Goal: Task Accomplishment & Management: Use online tool/utility

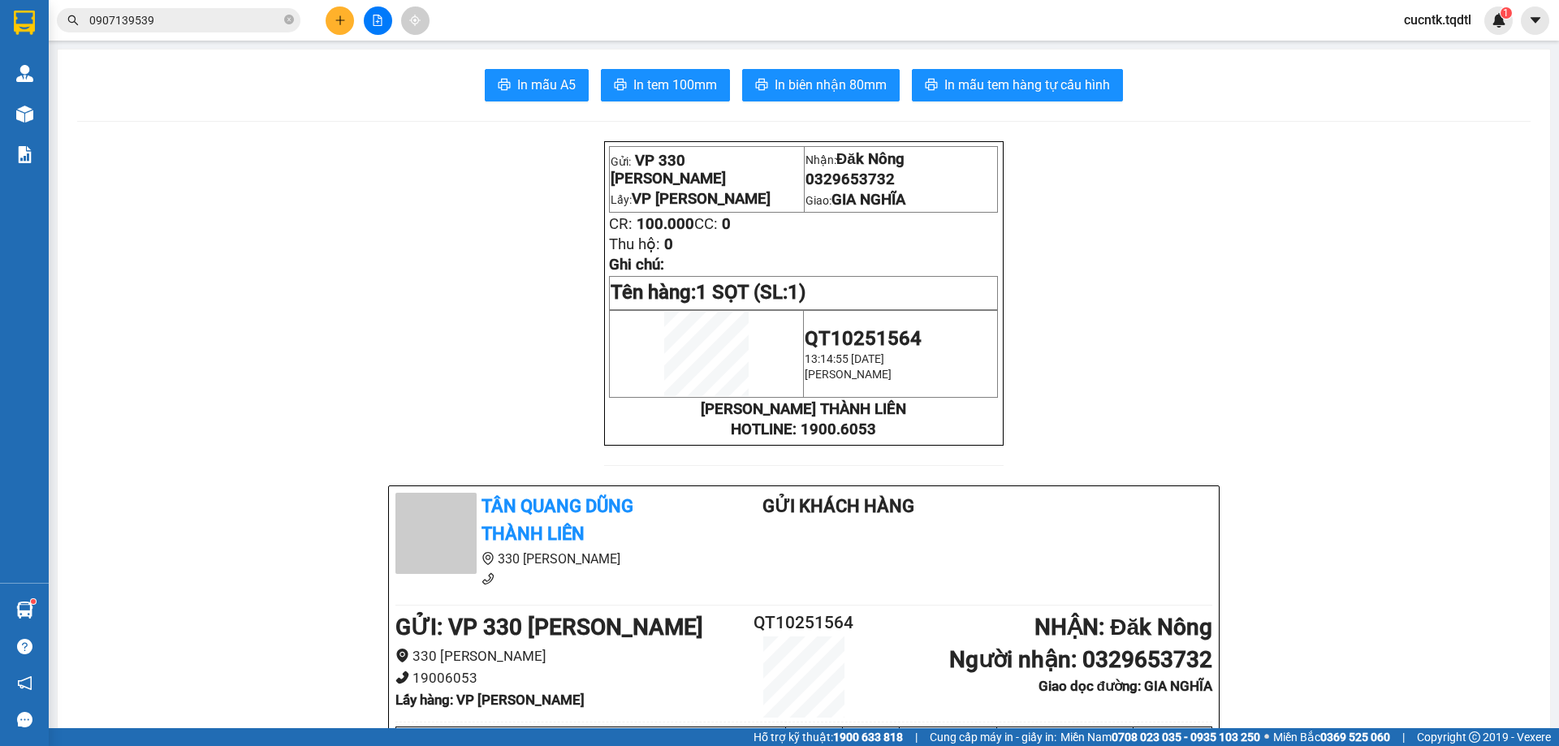
click at [334, 22] on icon "plus" at bounding box center [339, 20] width 11 height 11
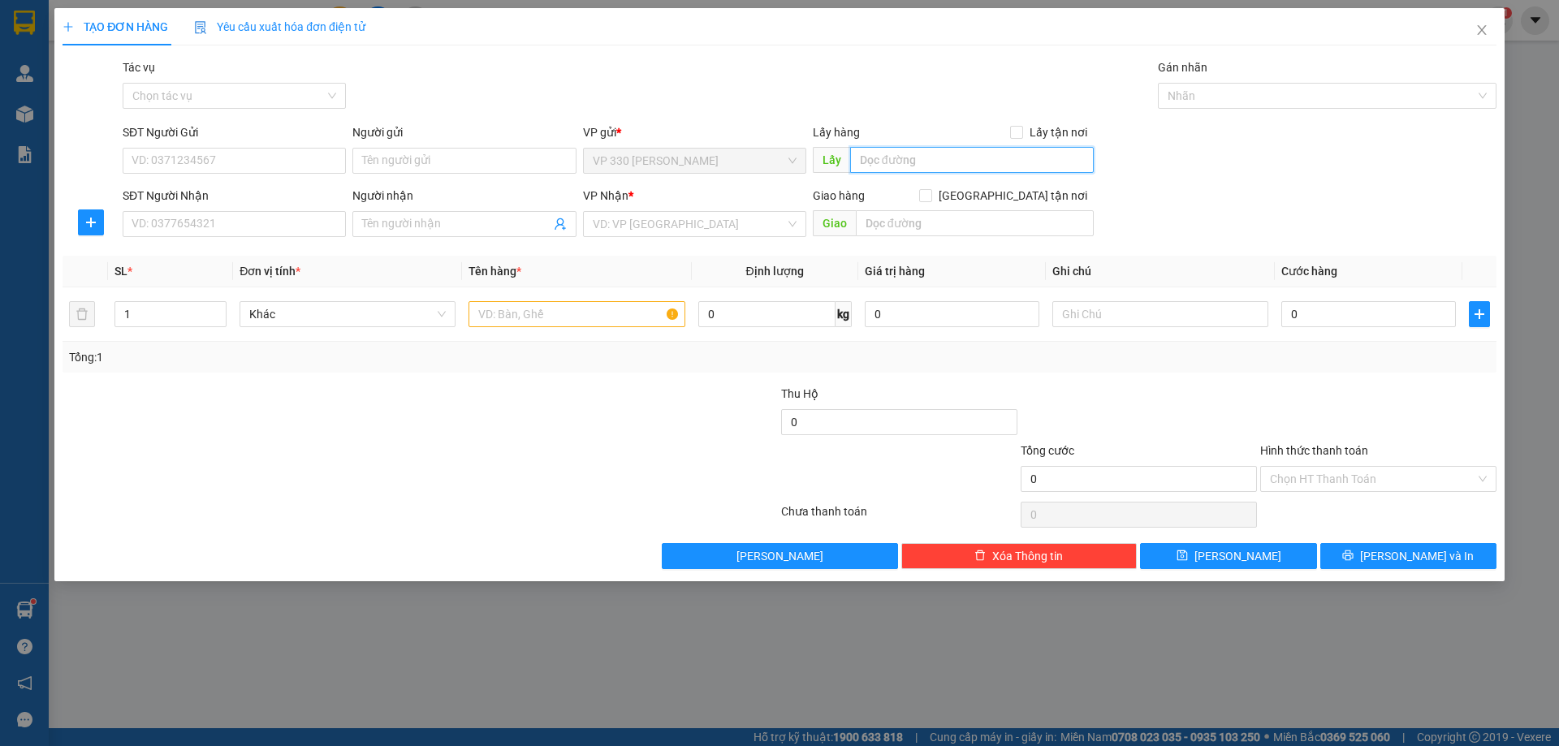
click at [892, 165] on input "text" at bounding box center [972, 160] width 244 height 26
type input "VP [PERSON_NAME]"
click at [255, 227] on input "SĐT Người Nhận" at bounding box center [234, 224] width 223 height 26
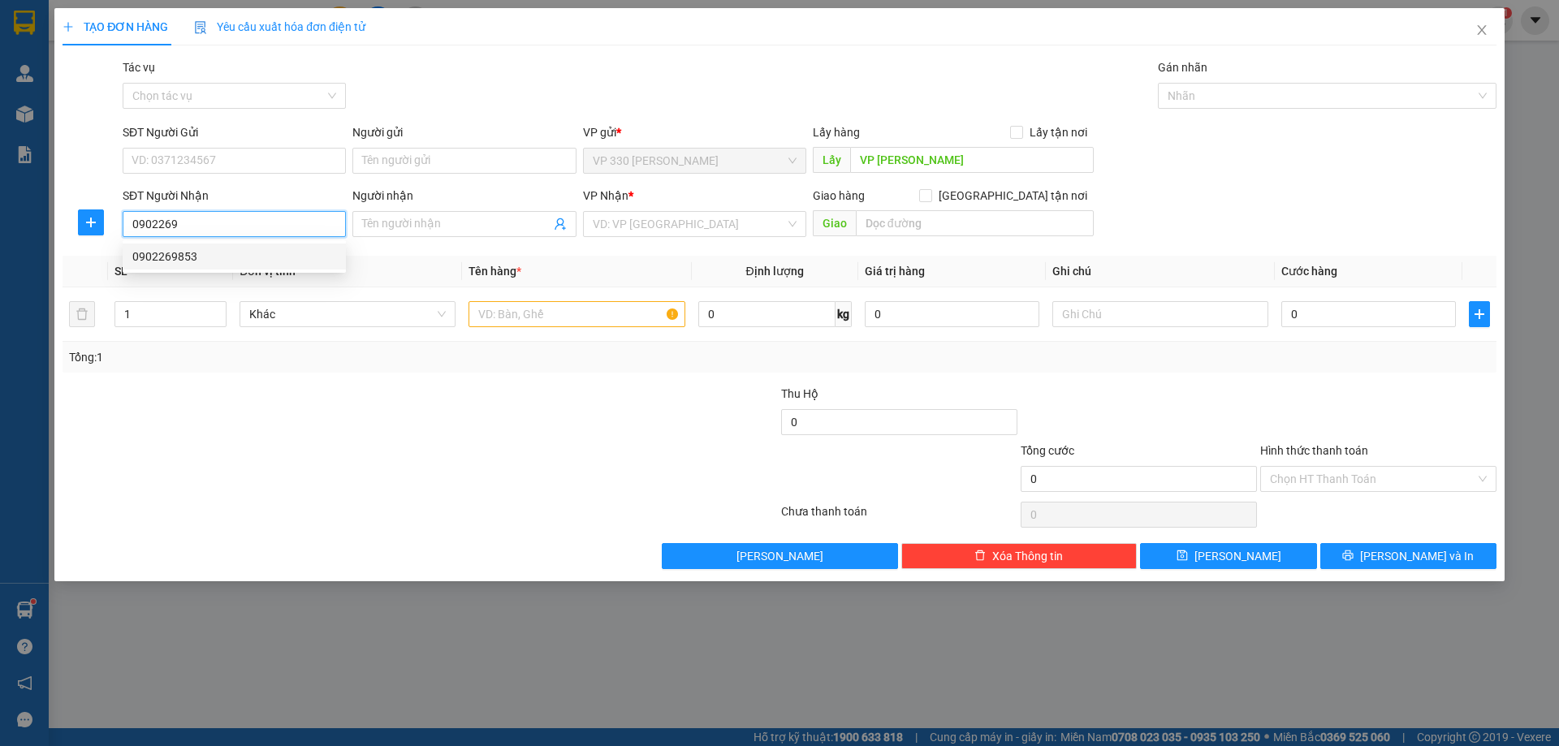
click at [218, 255] on div "0902269853" at bounding box center [234, 257] width 204 height 18
type input "0902269853"
type input "CV [PERSON_NAME]"
type input "300.000"
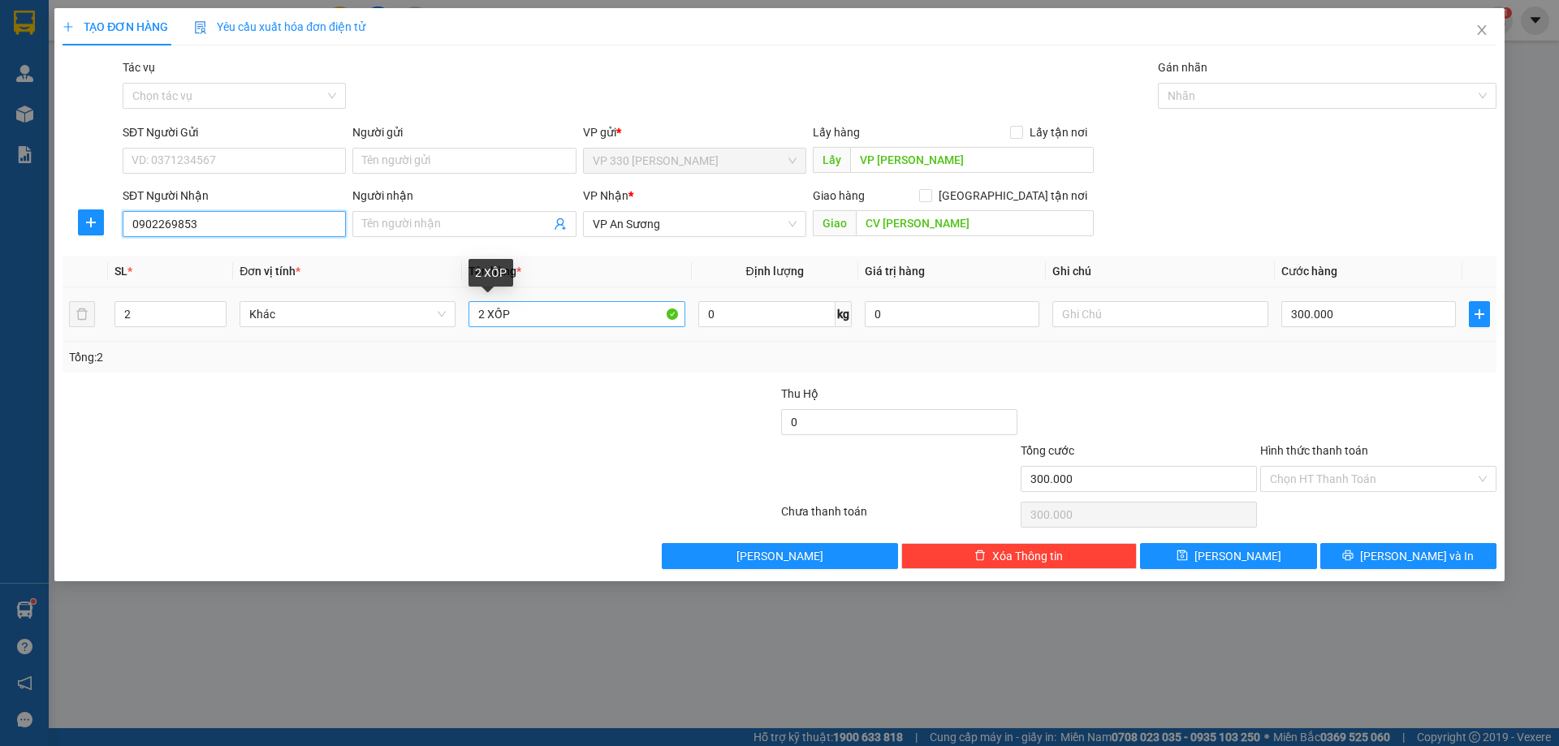
type input "0902269853"
drag, startPoint x: 531, startPoint y: 320, endPoint x: 448, endPoint y: 320, distance: 82.8
click at [448, 320] on tr "2 Khác 2 XỐP 0 kg 0 300.000" at bounding box center [780, 314] width 1434 height 54
type input "1 XỐP 1 BAO"
click at [1384, 313] on input "300.000" at bounding box center [1368, 314] width 175 height 26
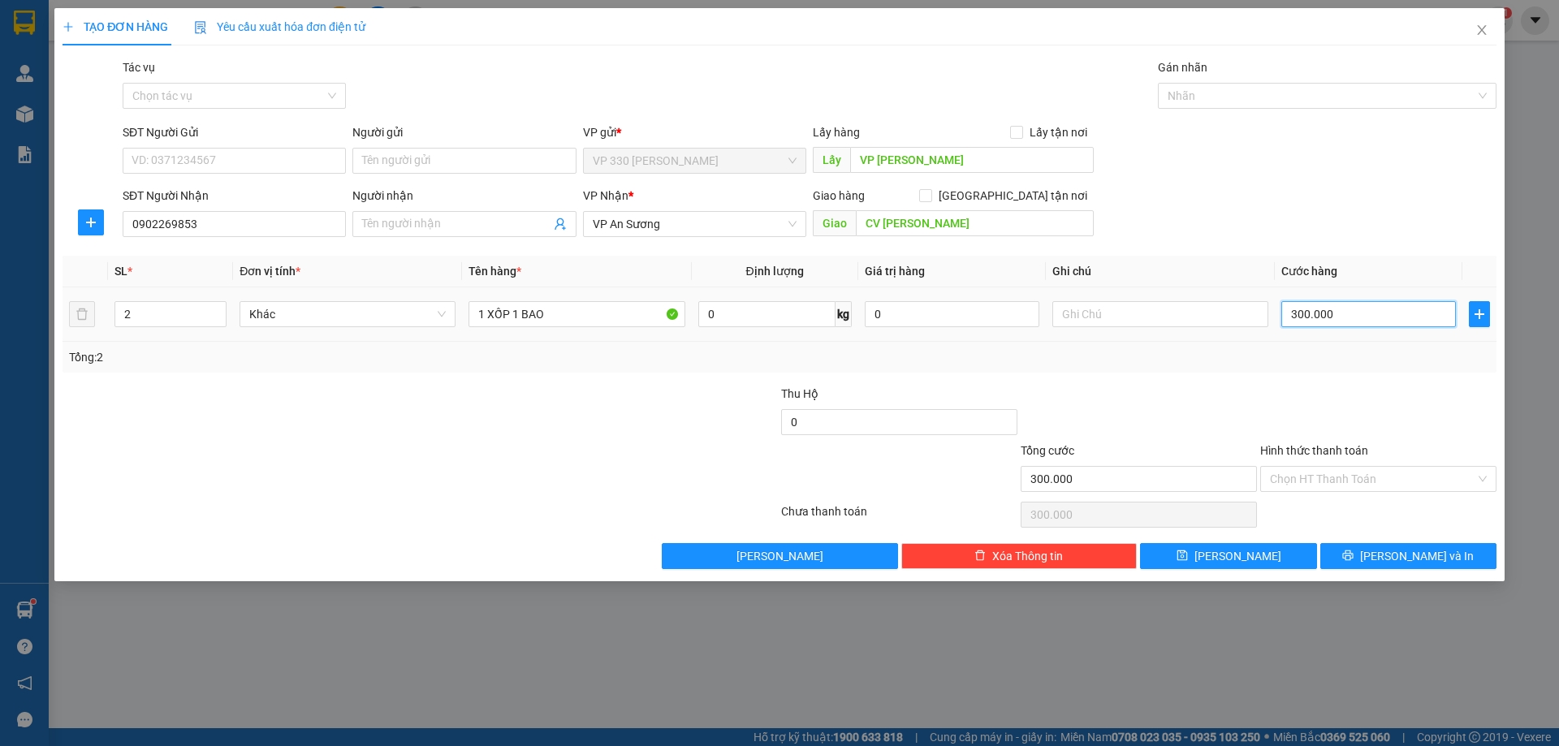
type input "2"
type input "25"
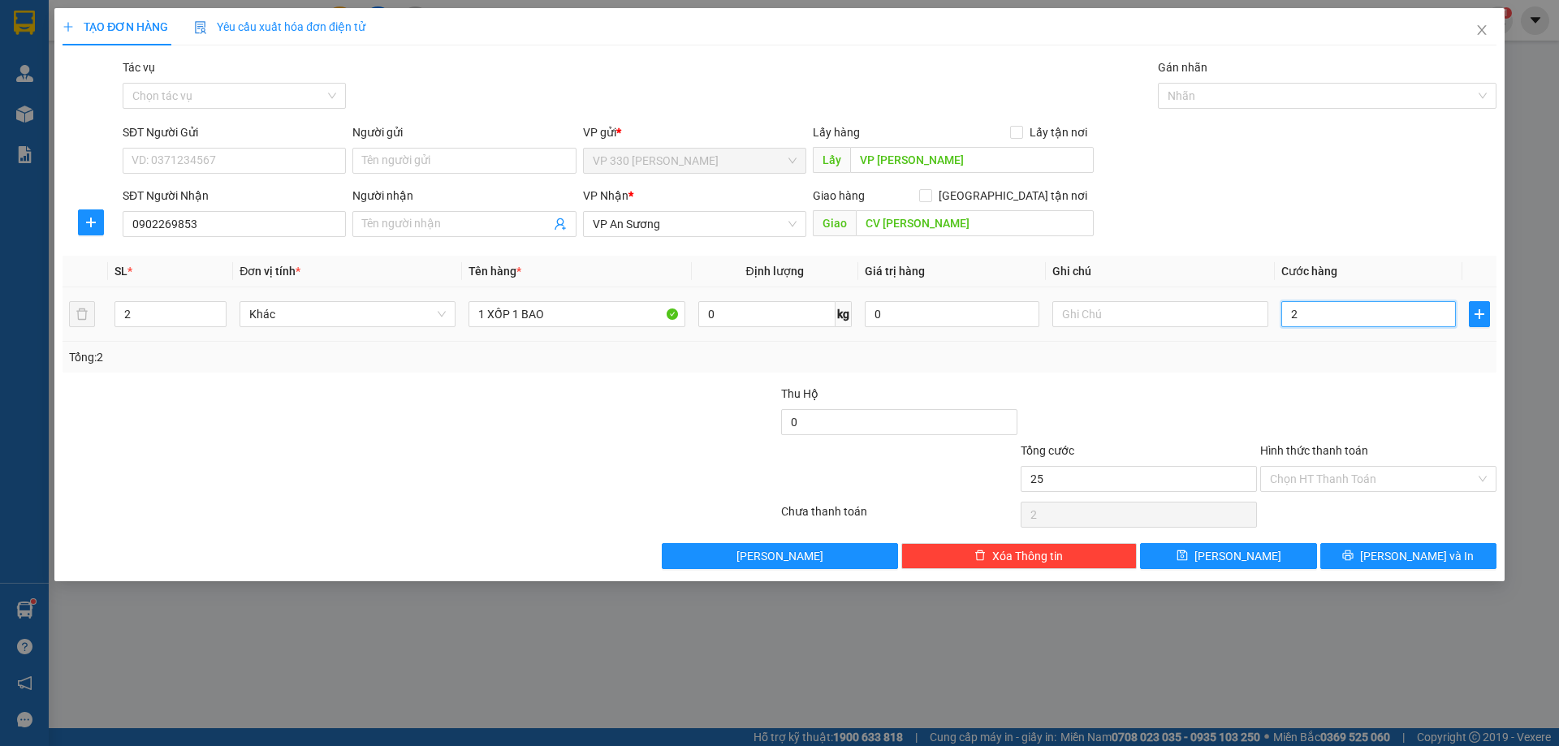
type input "25"
type input "250"
type input "2.500"
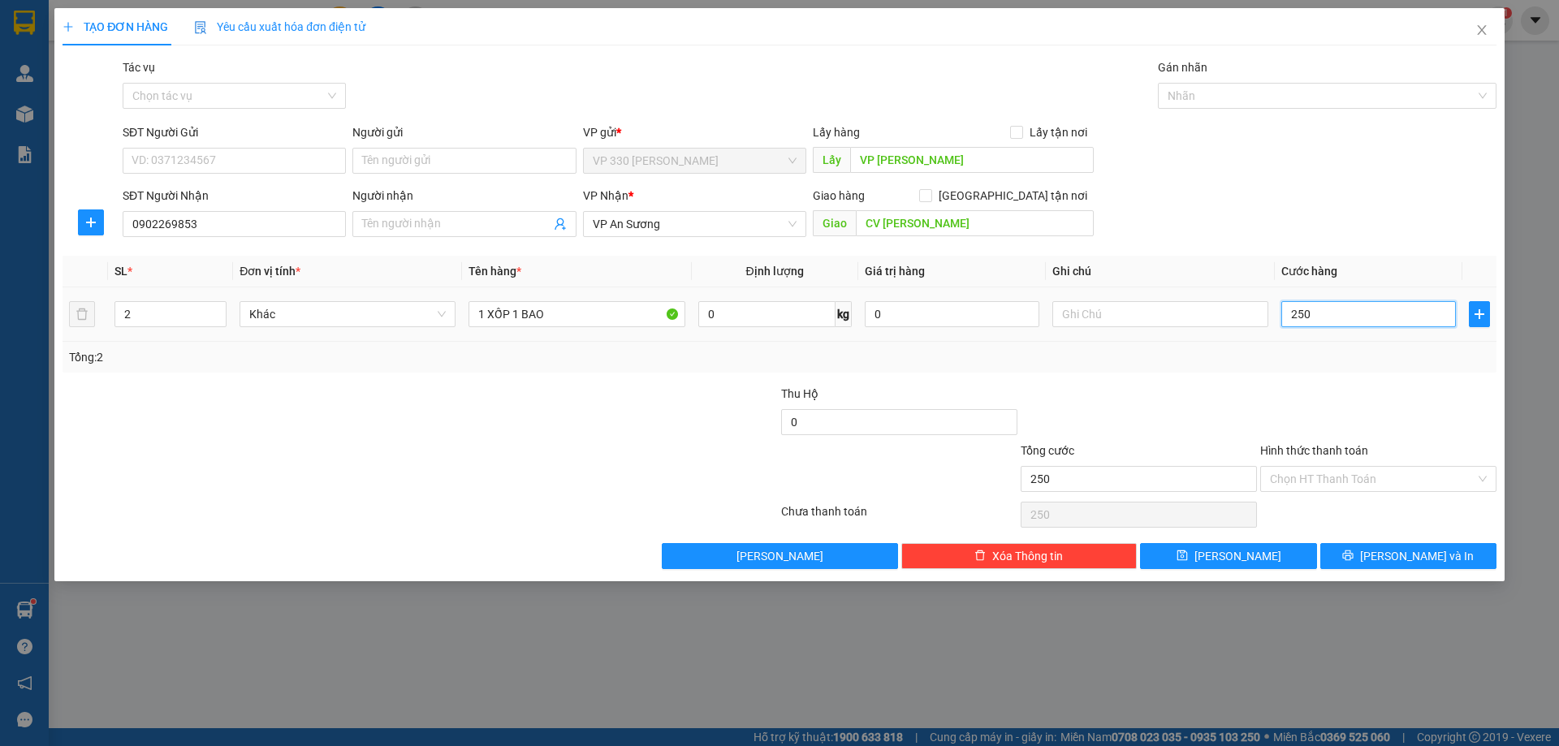
type input "2.500"
type input "25.000"
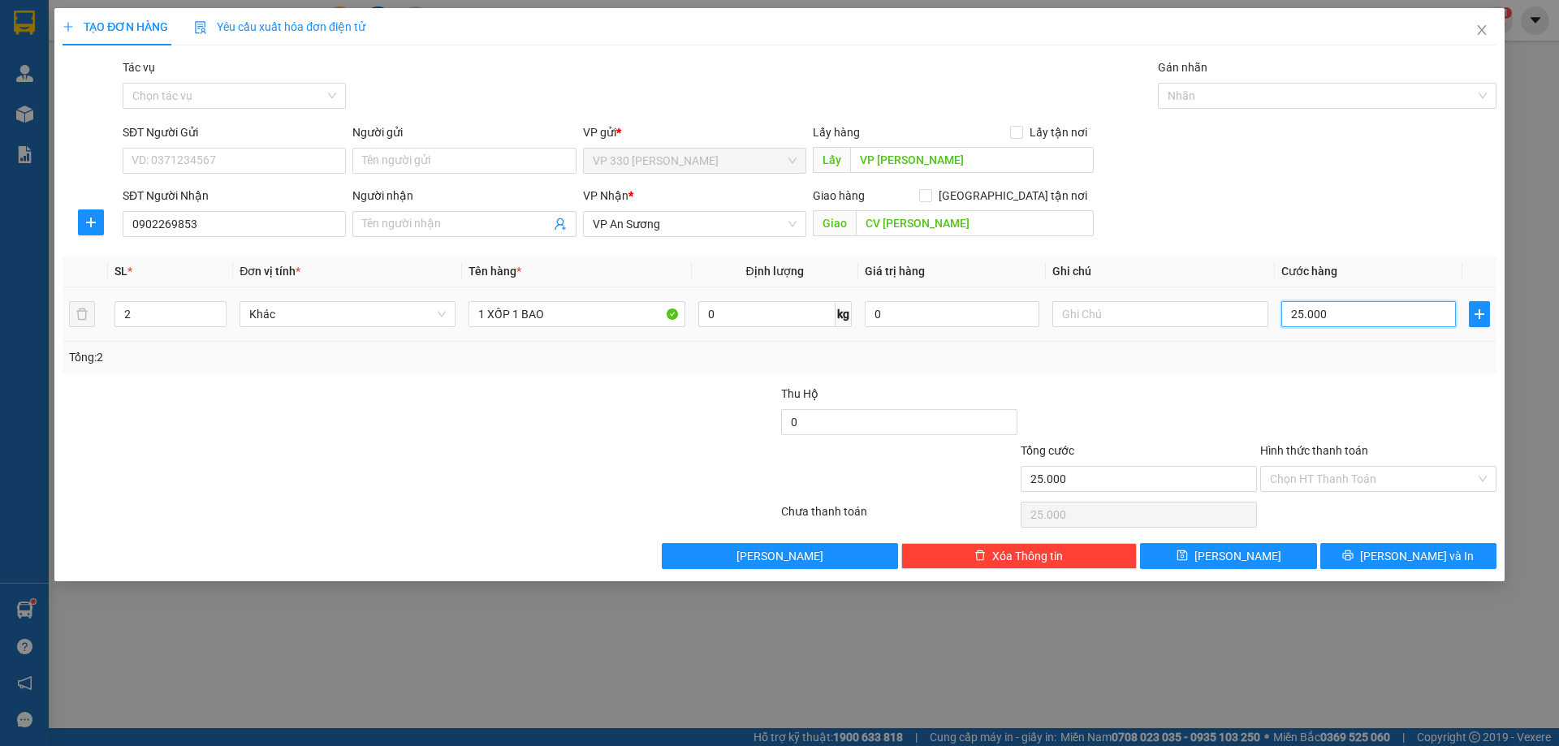
type input "250.000"
click at [1178, 313] on input "text" at bounding box center [1160, 314] width 216 height 26
type input "D"
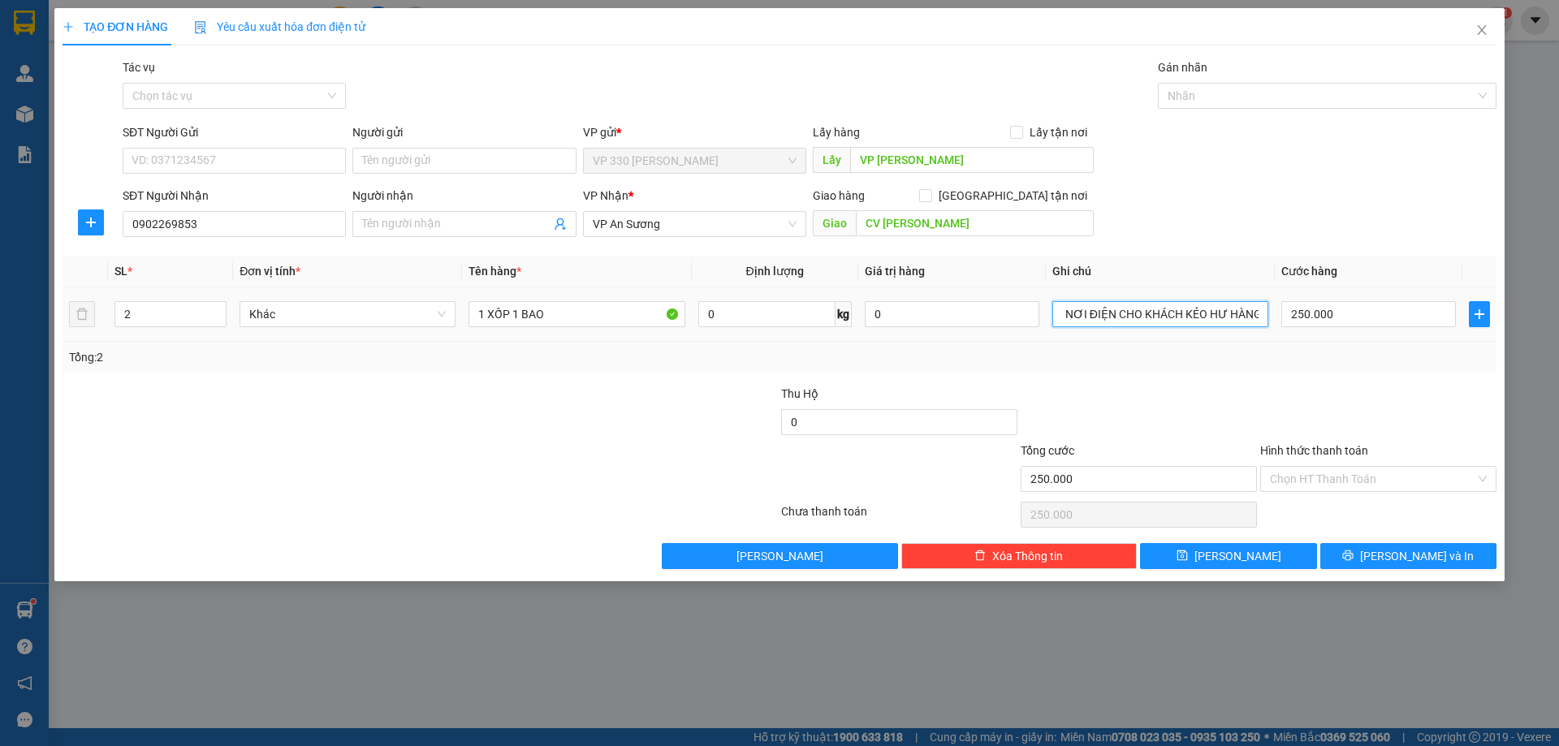
scroll to position [0, 22]
type input "ĐẾN NƠI ĐIỆN CHO KHÁCH KẺO HƯ HÀNG"
click at [1391, 556] on button "[PERSON_NAME] và In" at bounding box center [1408, 556] width 176 height 26
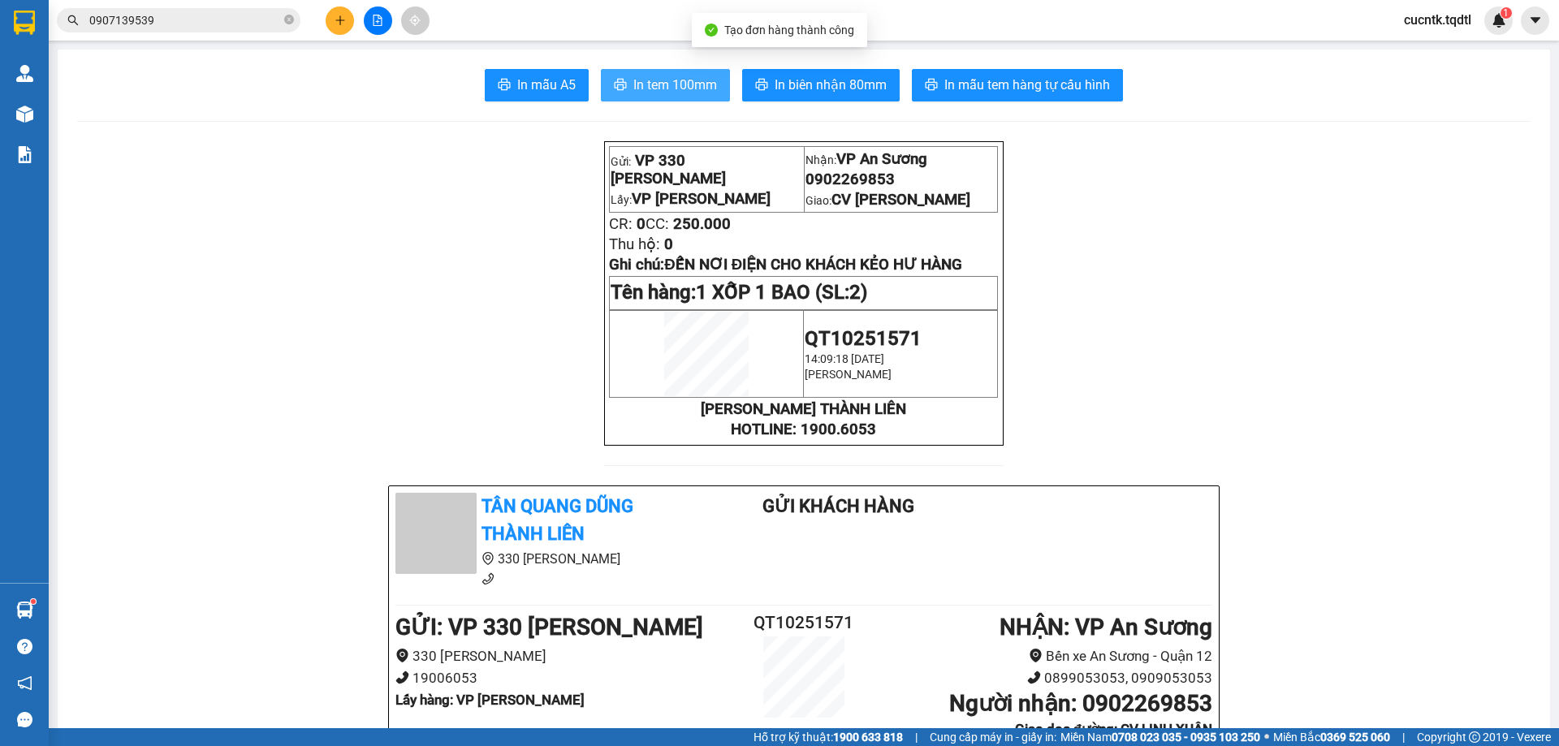
click at [646, 82] on span "In tem 100mm" at bounding box center [675, 85] width 84 height 20
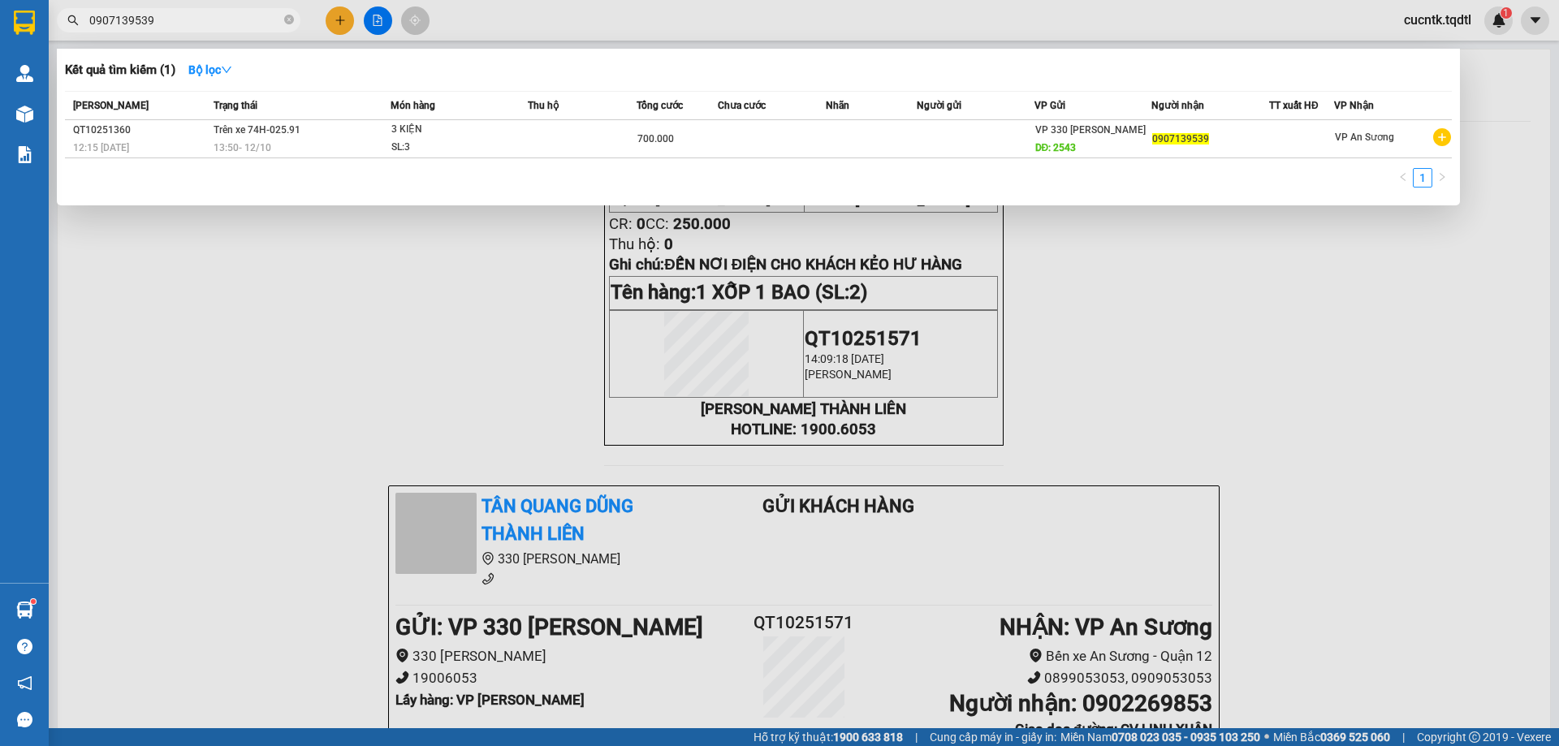
drag, startPoint x: 175, startPoint y: 22, endPoint x: 76, endPoint y: 45, distance: 101.8
click at [76, 35] on div "Kết quả tìm kiếm ( 1 ) Bộ lọc Mã ĐH Trạng thái Món hàng Thu hộ Tổng cước Chưa c…" at bounding box center [158, 20] width 317 height 28
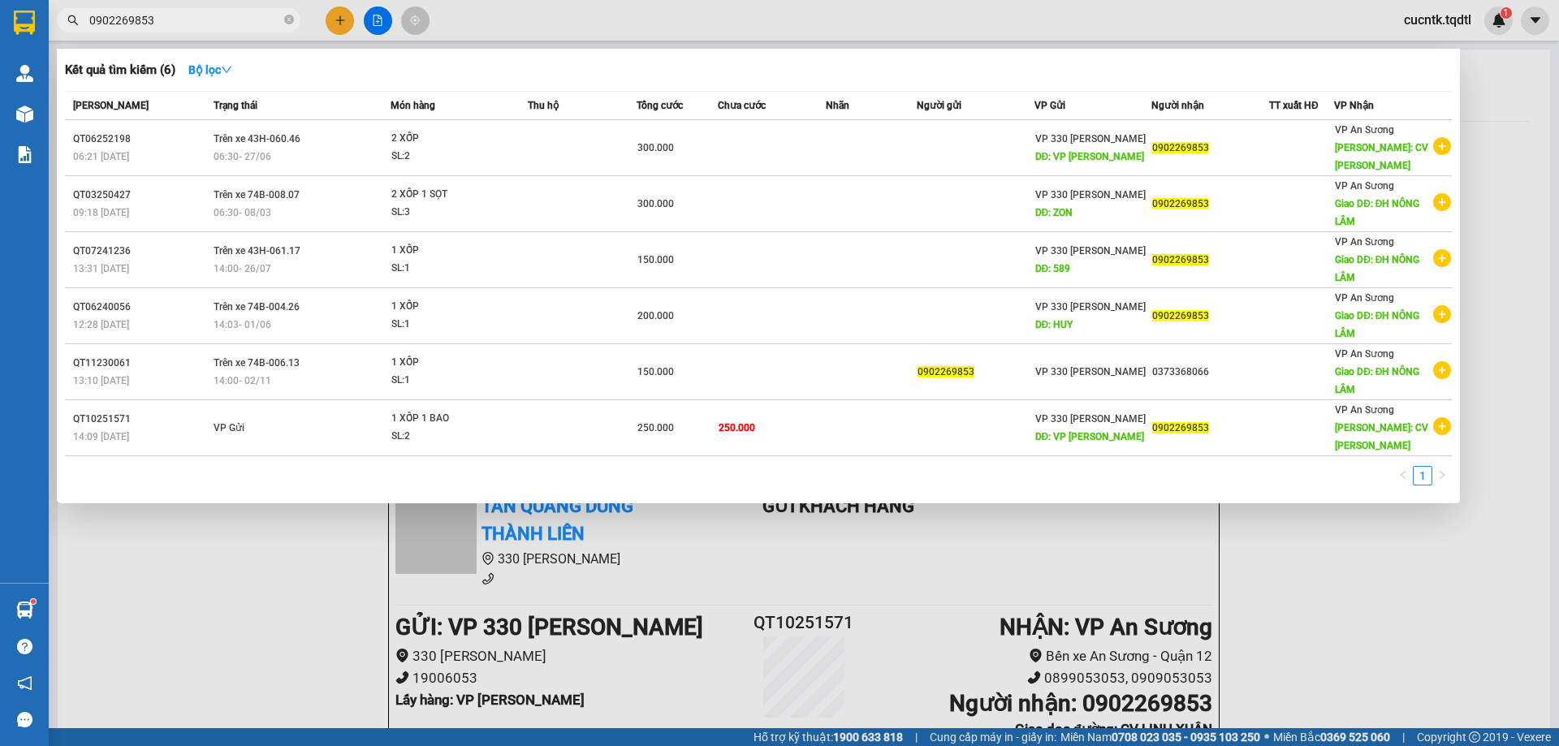
type input "0902269853"
click at [334, 21] on div at bounding box center [779, 373] width 1559 height 746
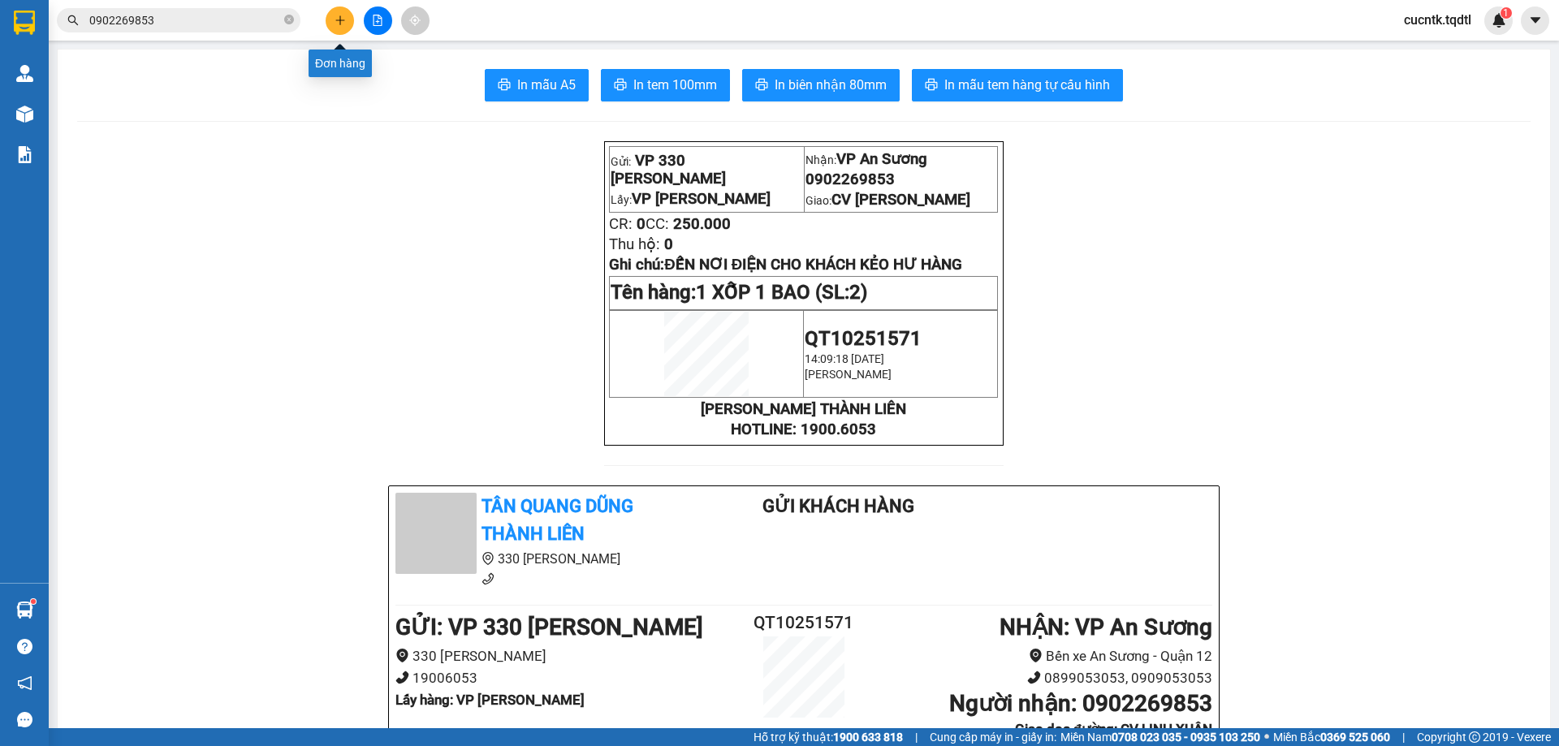
click at [341, 30] on button at bounding box center [340, 20] width 28 height 28
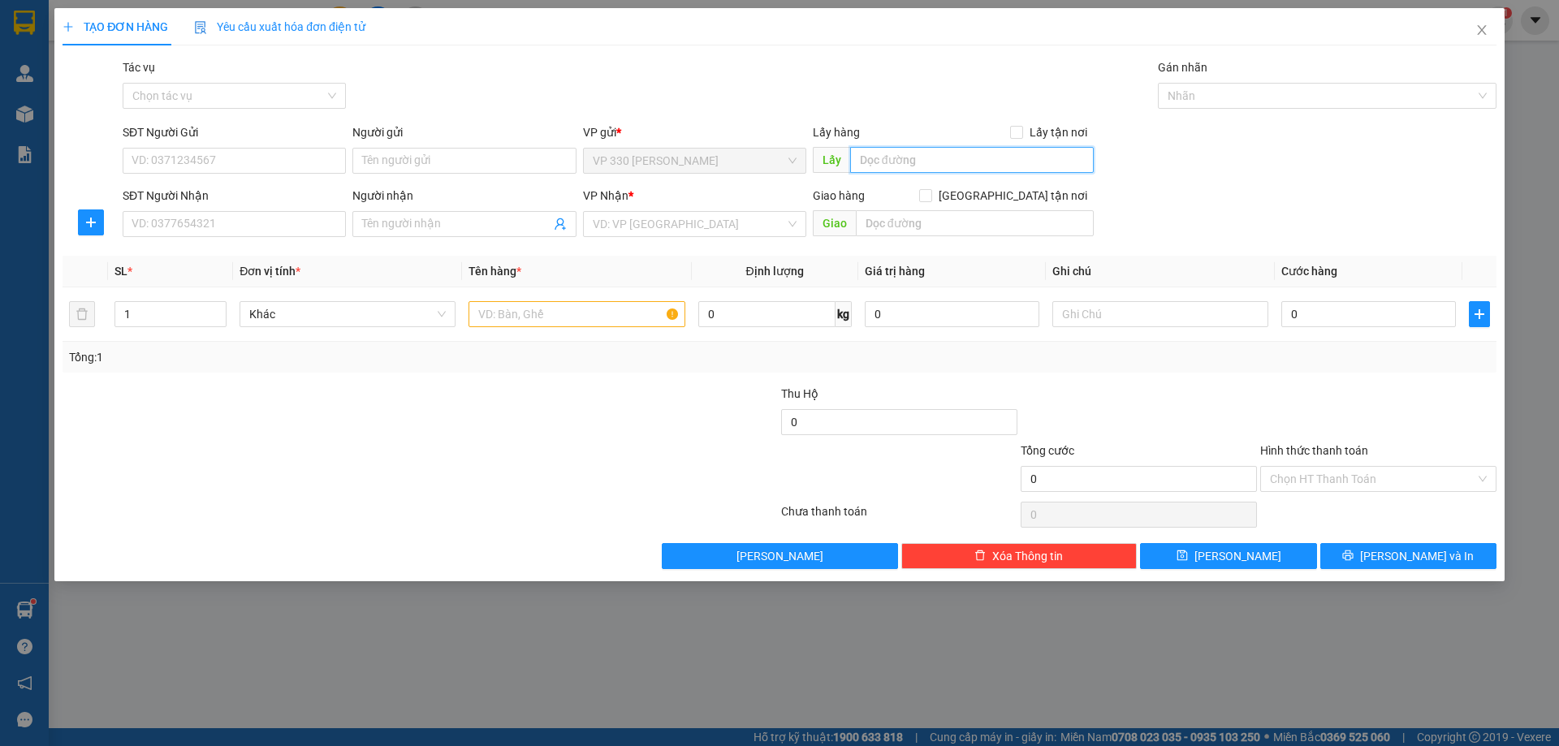
click at [898, 162] on input "text" at bounding box center [972, 160] width 244 height 26
type input "VP [PERSON_NAME]"
click at [188, 224] on input "SĐT Người Nhận" at bounding box center [234, 224] width 223 height 26
type input "0349119951"
click at [648, 225] on input "search" at bounding box center [689, 224] width 192 height 24
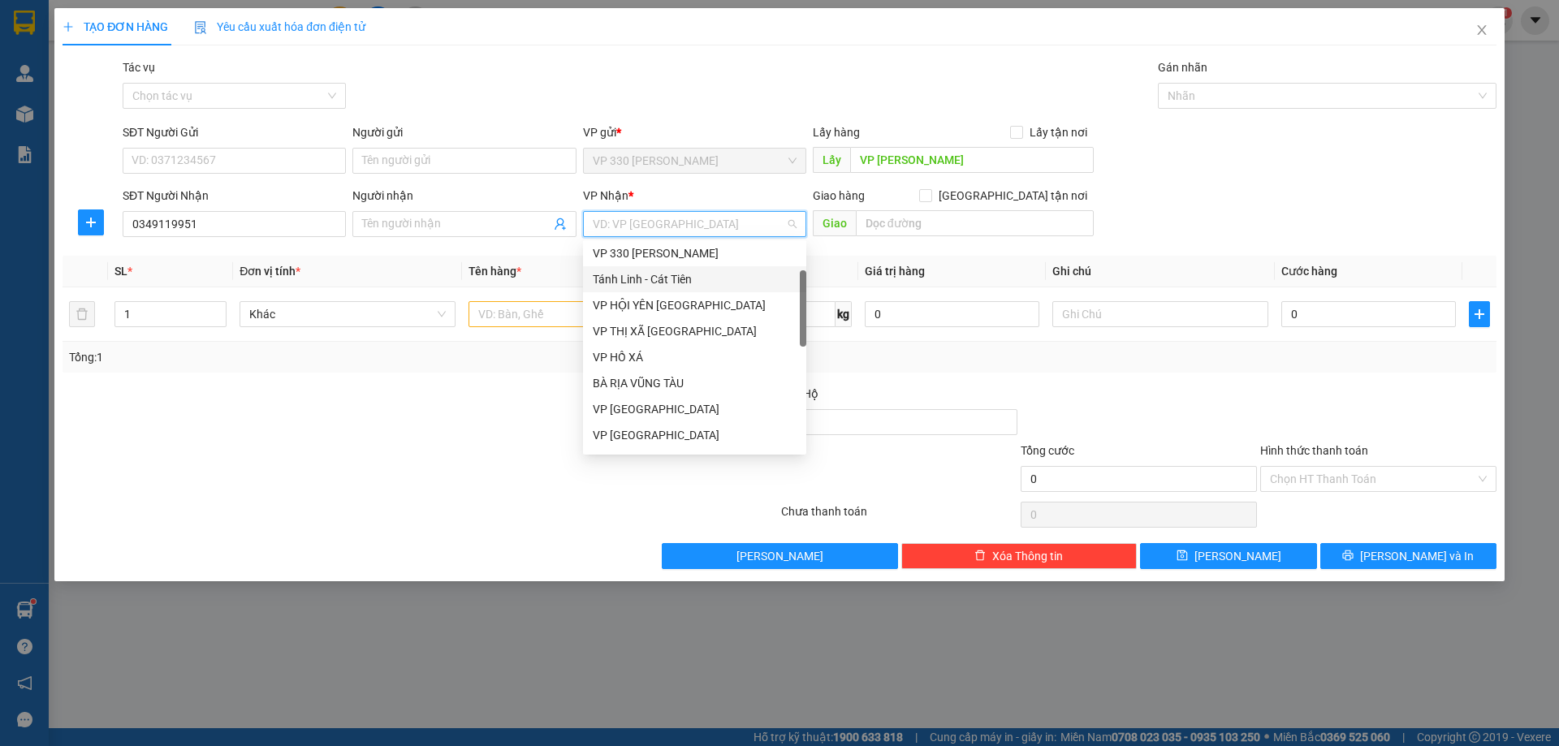
scroll to position [162, 0]
click at [653, 336] on div "VP [GEOGRAPHIC_DATA]" at bounding box center [695, 328] width 204 height 18
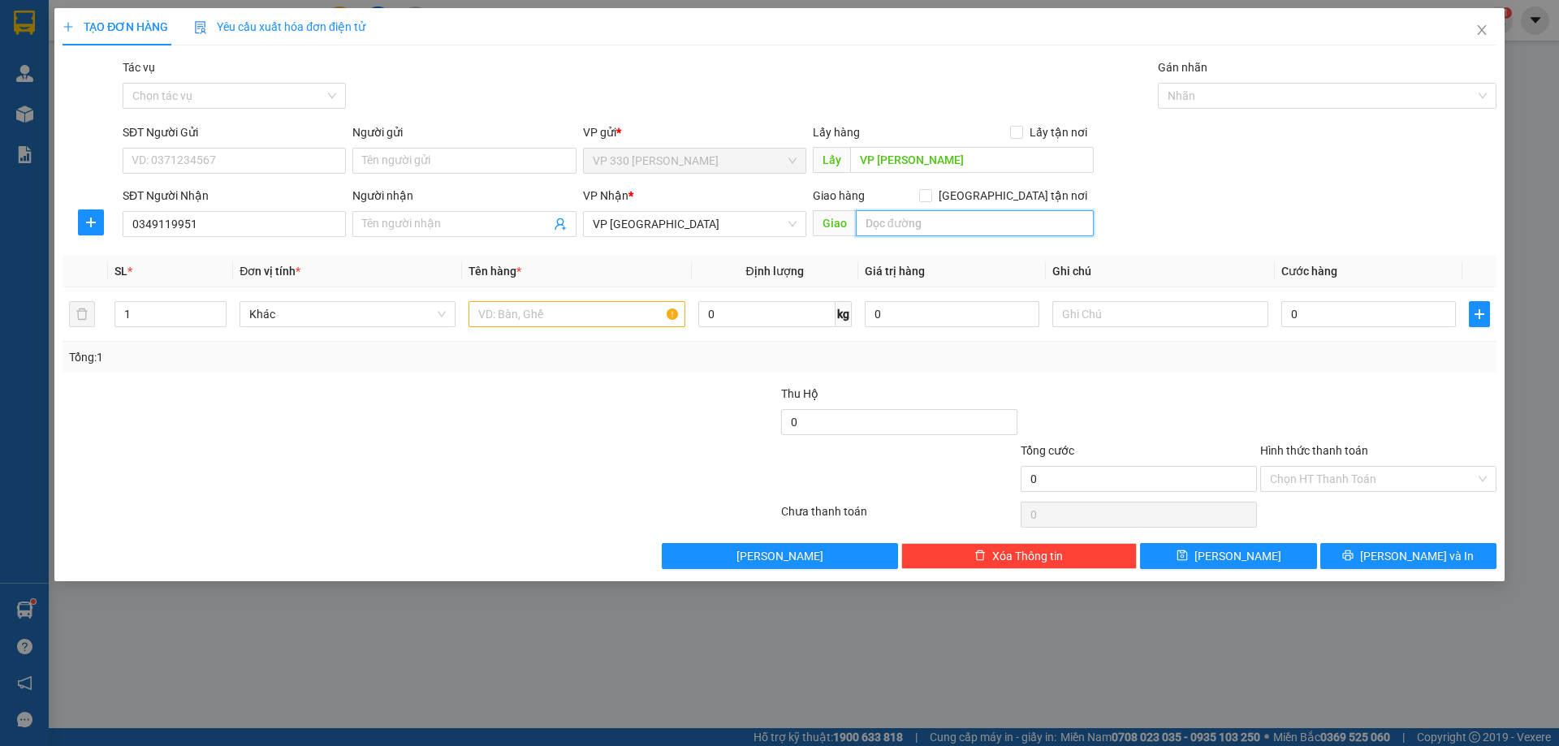
click at [925, 224] on input "text" at bounding box center [975, 223] width 238 height 26
type input "524 CM T8"
click at [597, 316] on input "text" at bounding box center [576, 314] width 216 height 26
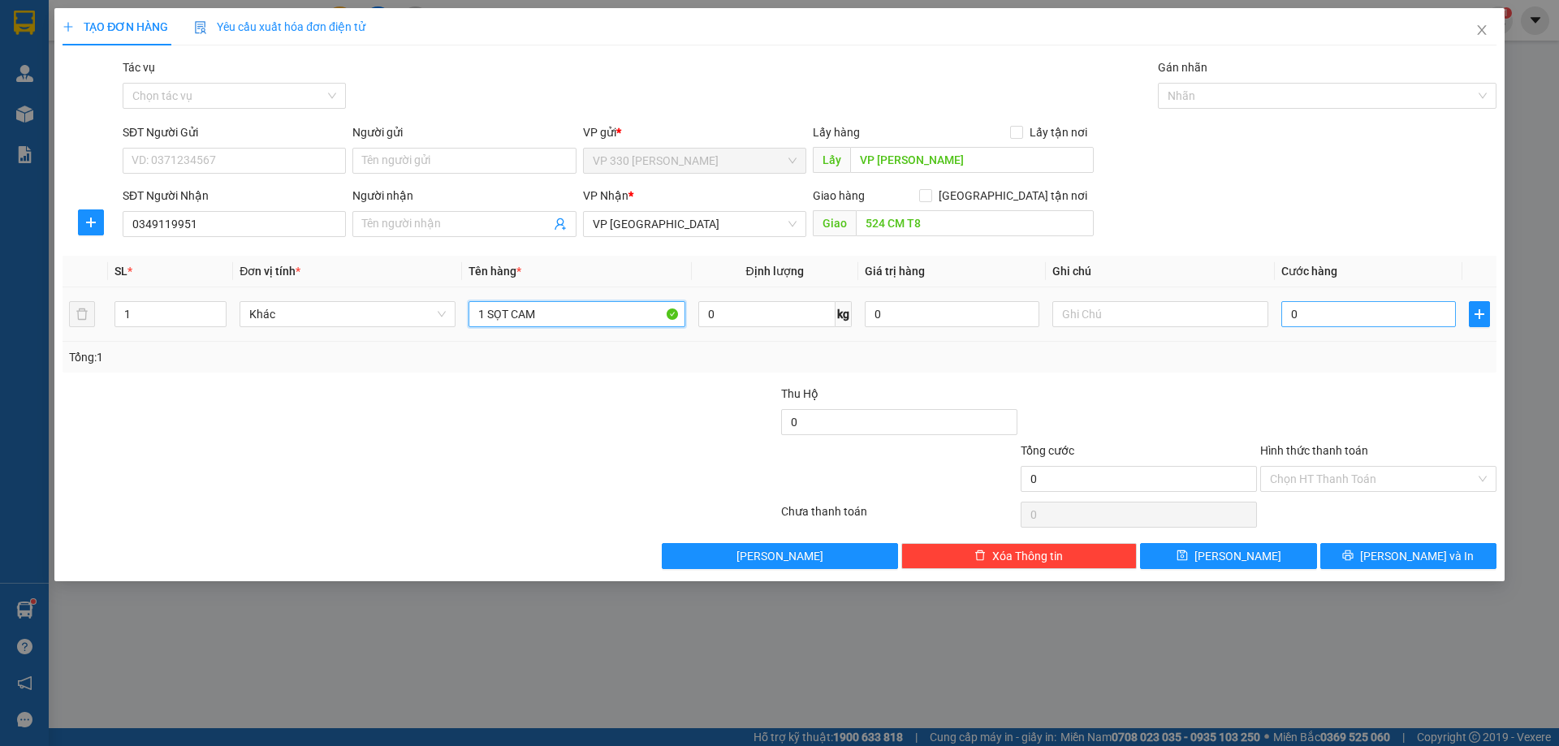
type input "1 SỌT CAM"
click at [1331, 321] on input "0" at bounding box center [1368, 314] width 175 height 26
type input "5"
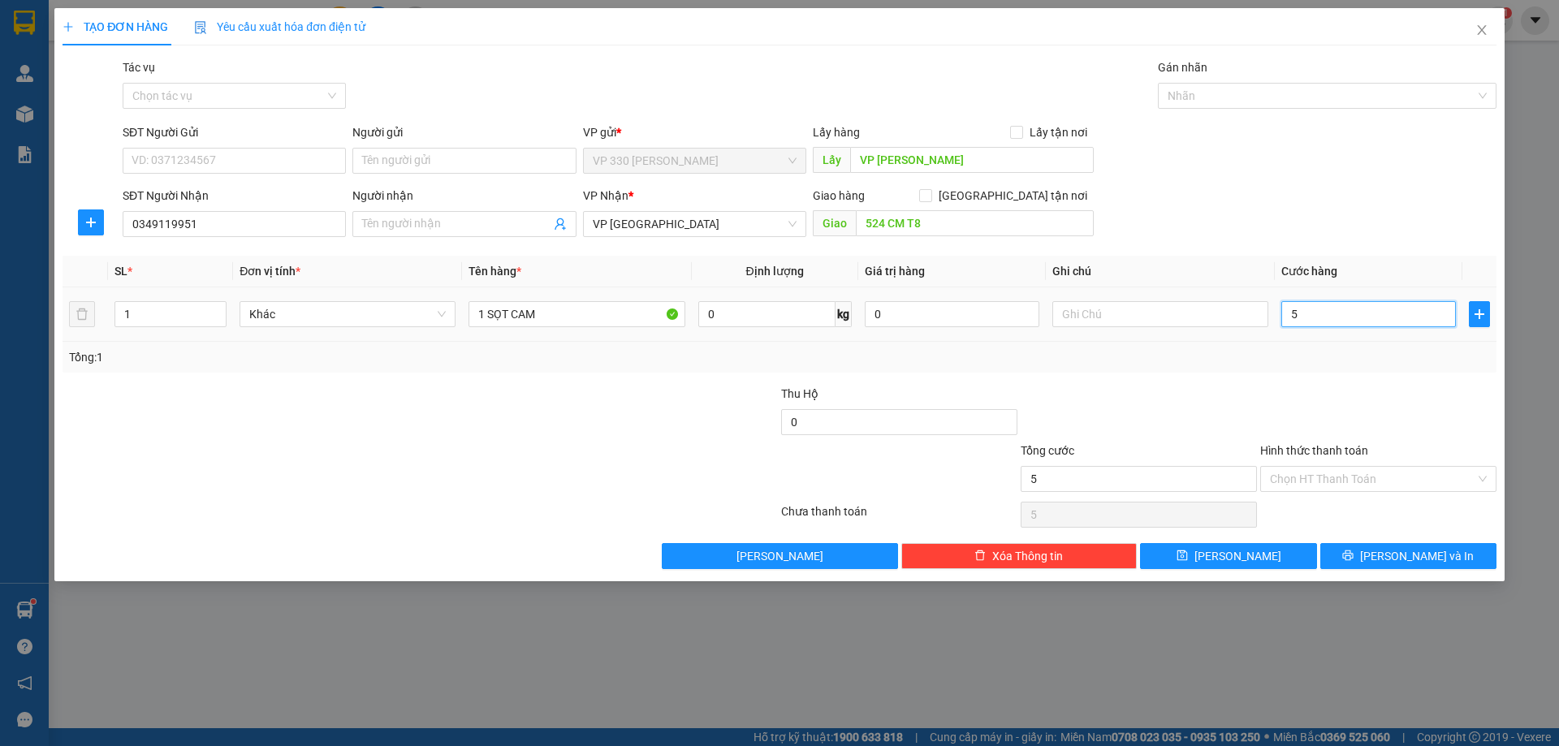
type input "50"
type input "500"
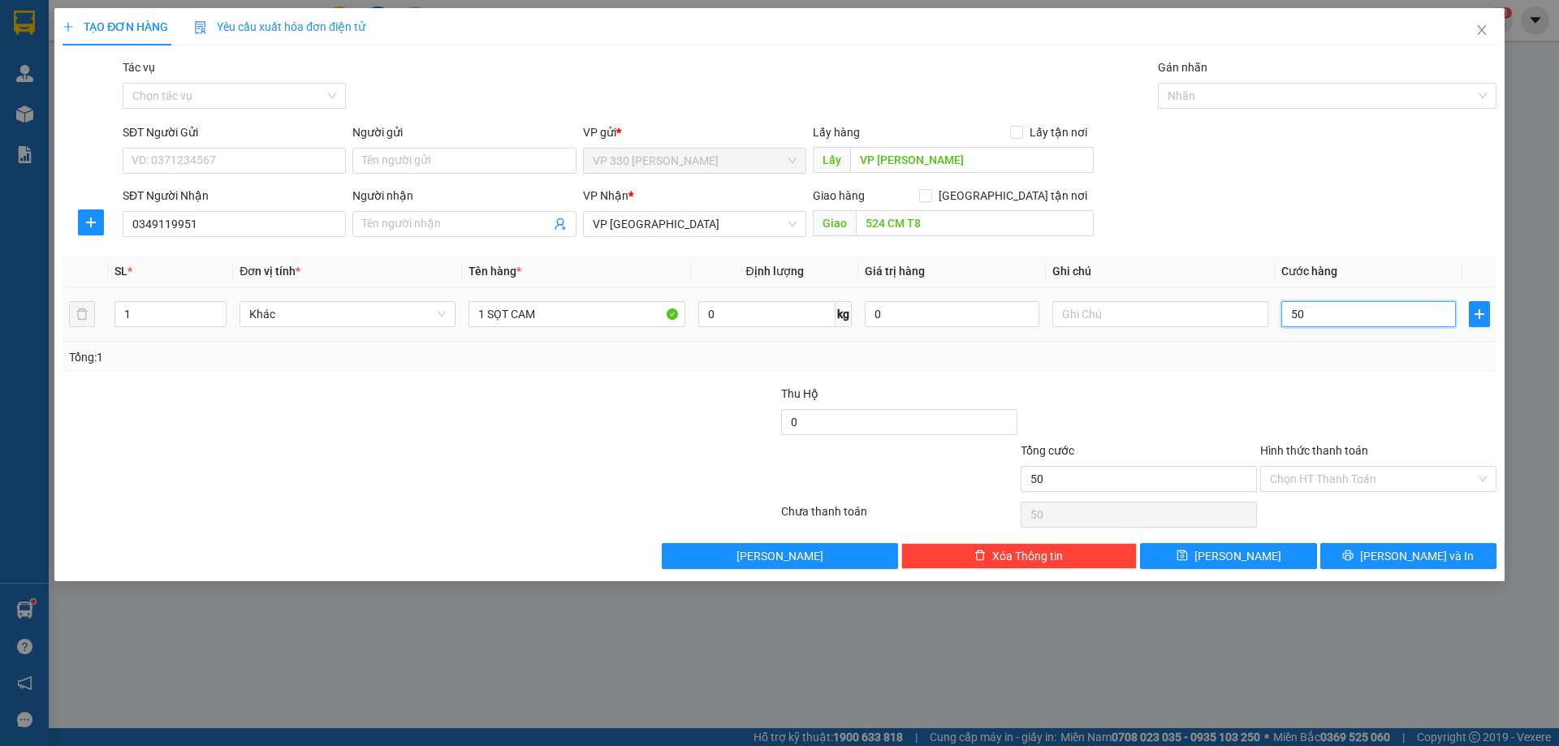
type input "500"
type input "5.000"
type input "50.000"
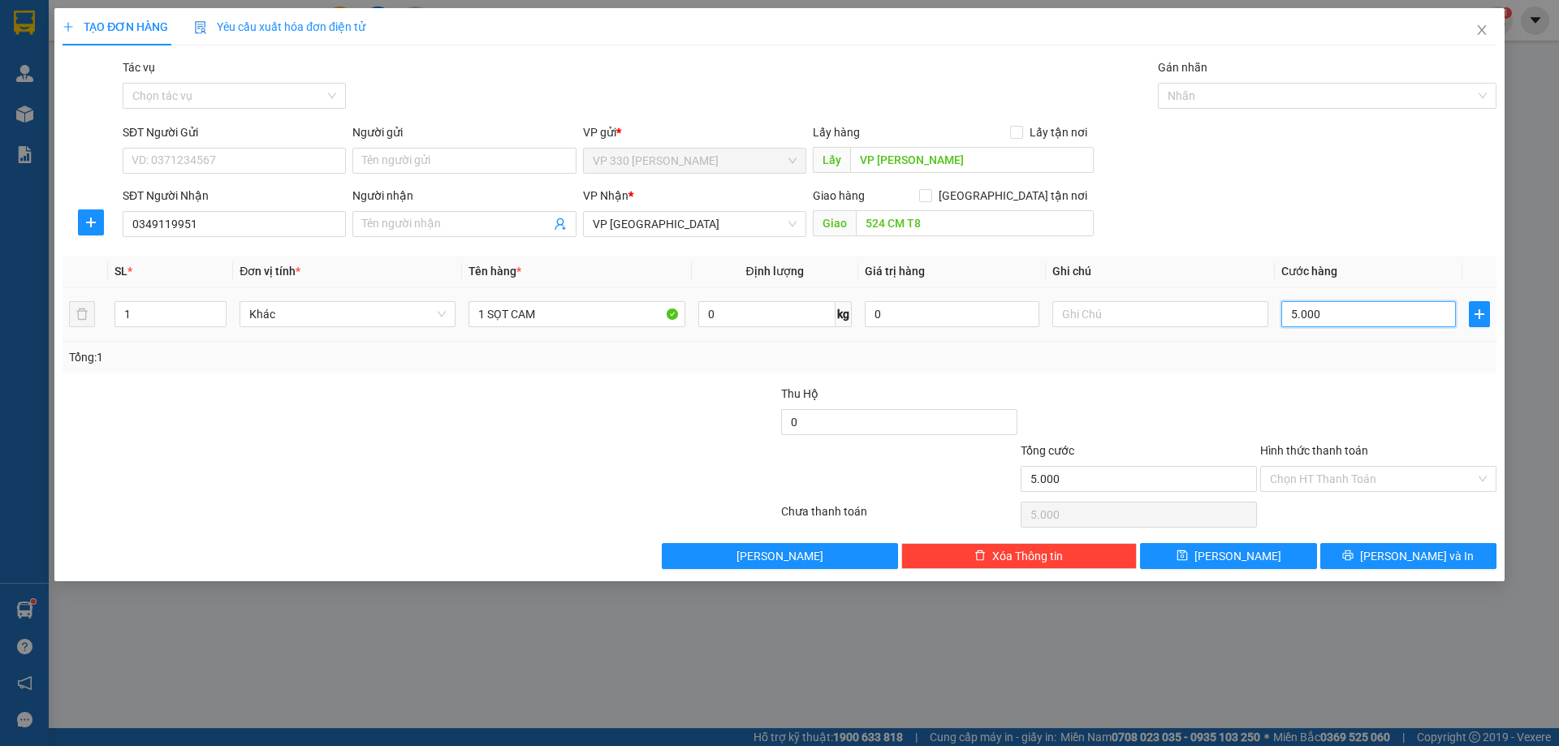
type input "50.000"
click at [1361, 480] on input "Hình thức thanh toán" at bounding box center [1372, 479] width 205 height 24
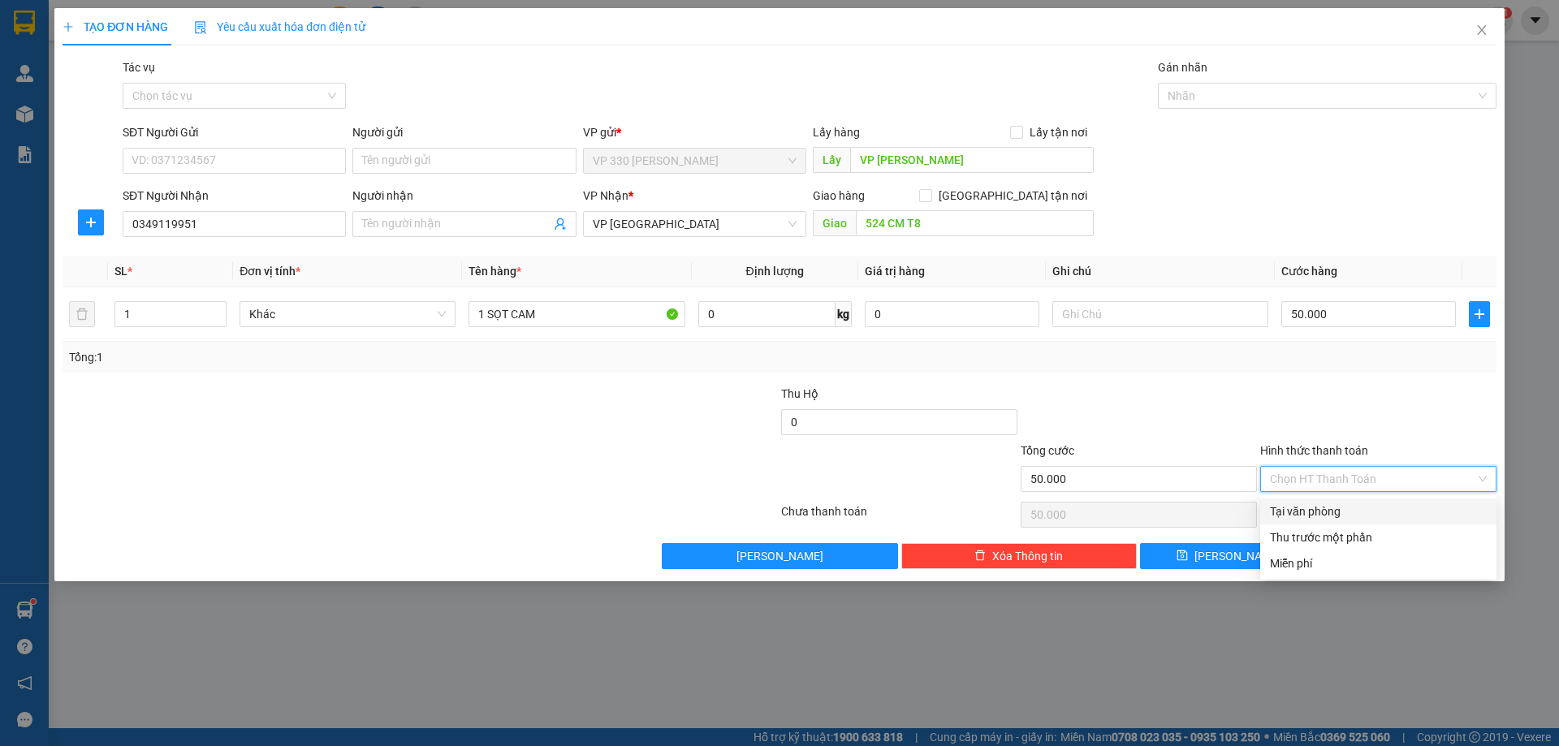
click at [1308, 512] on div "Tại văn phòng" at bounding box center [1378, 512] width 217 height 18
type input "0"
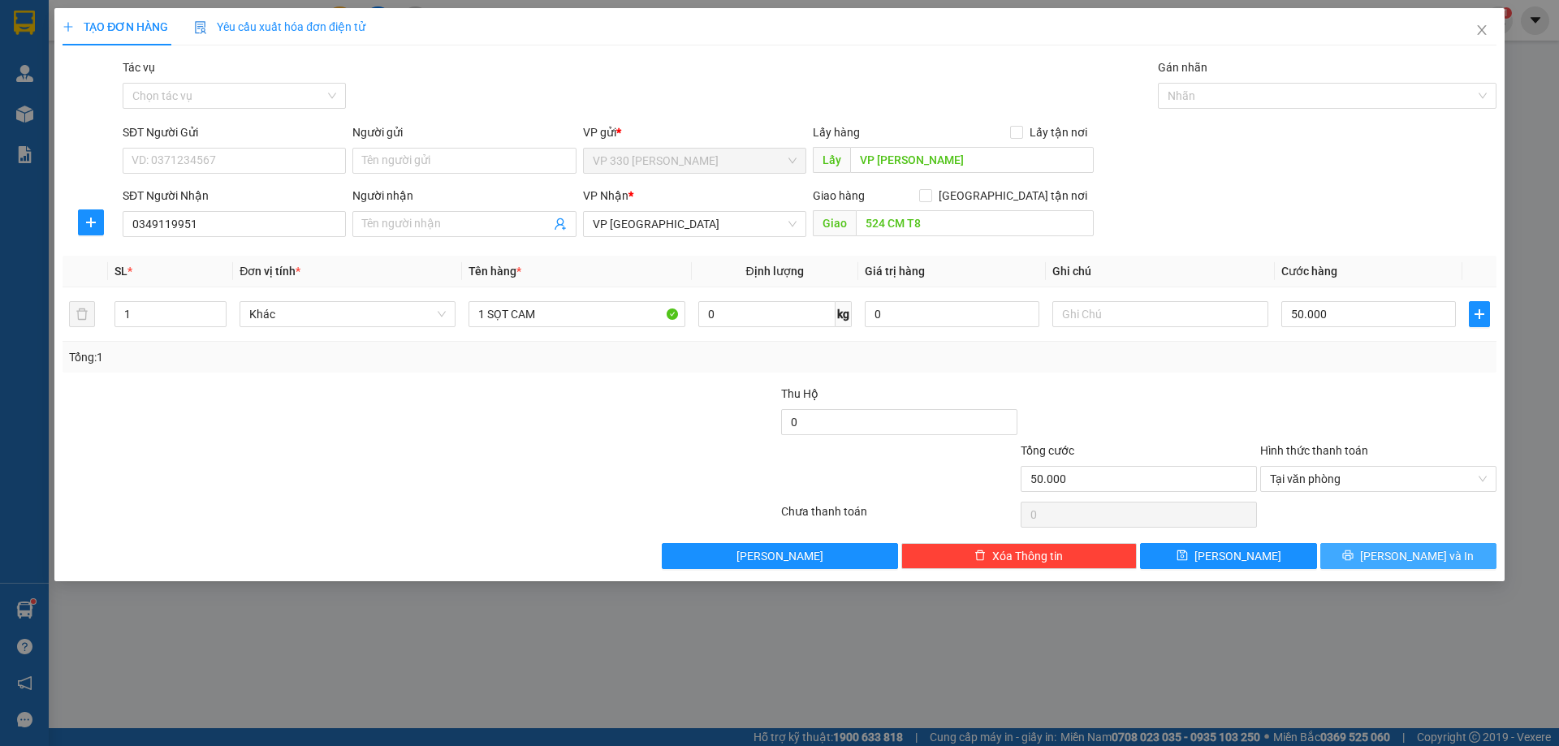
click at [1390, 563] on button "[PERSON_NAME] và In" at bounding box center [1408, 556] width 176 height 26
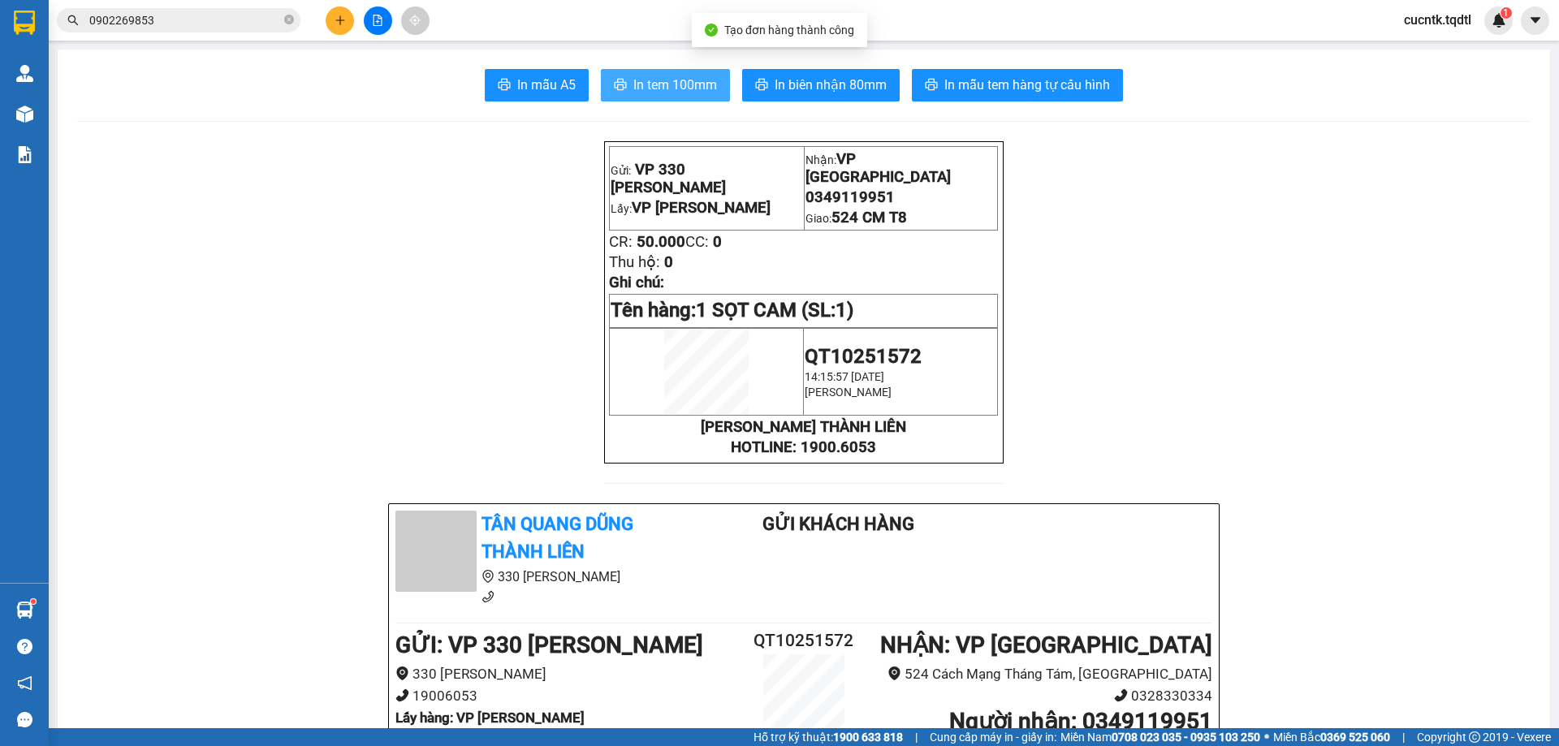
click at [635, 88] on span "In tem 100mm" at bounding box center [675, 85] width 84 height 20
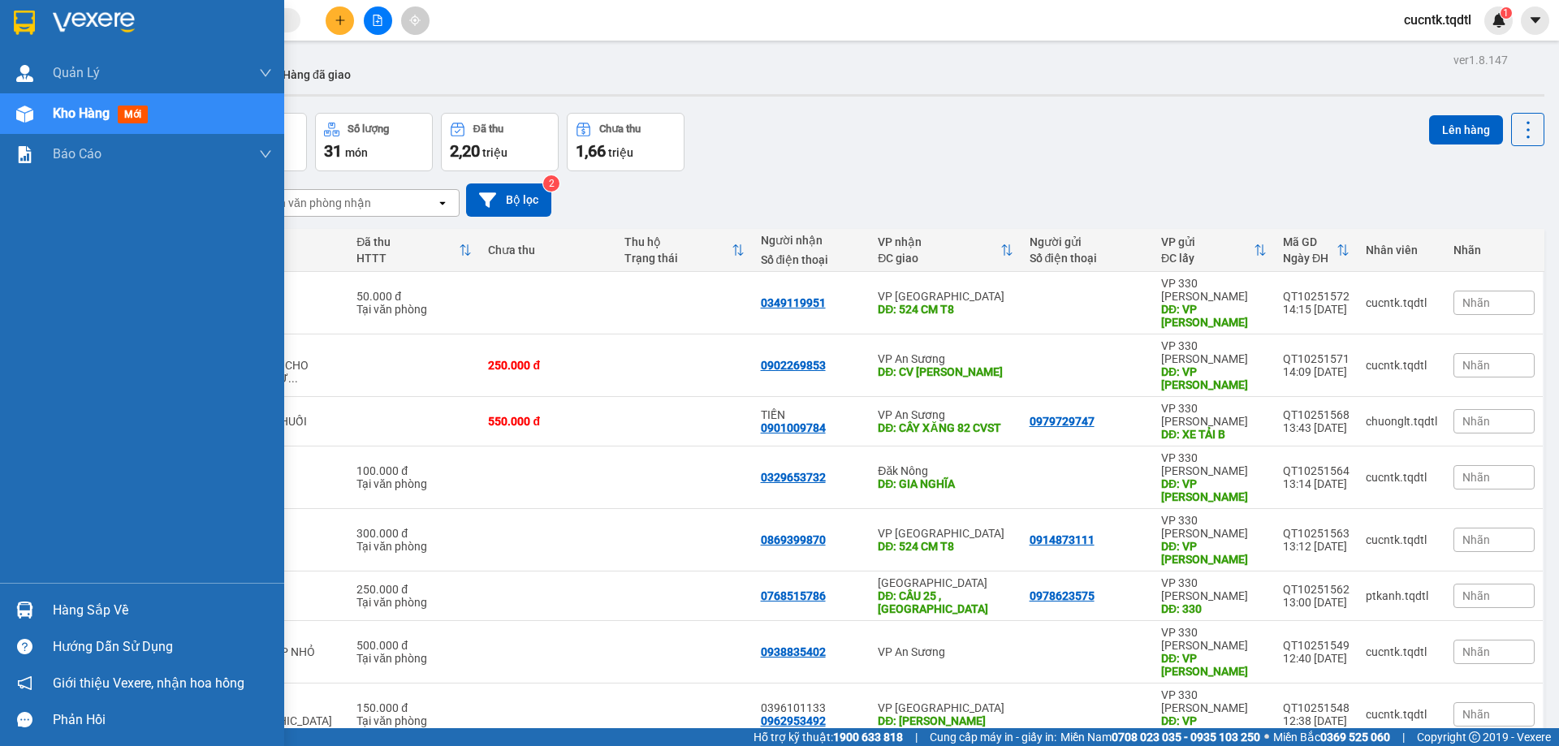
click at [86, 115] on span "Kho hàng" at bounding box center [81, 113] width 57 height 15
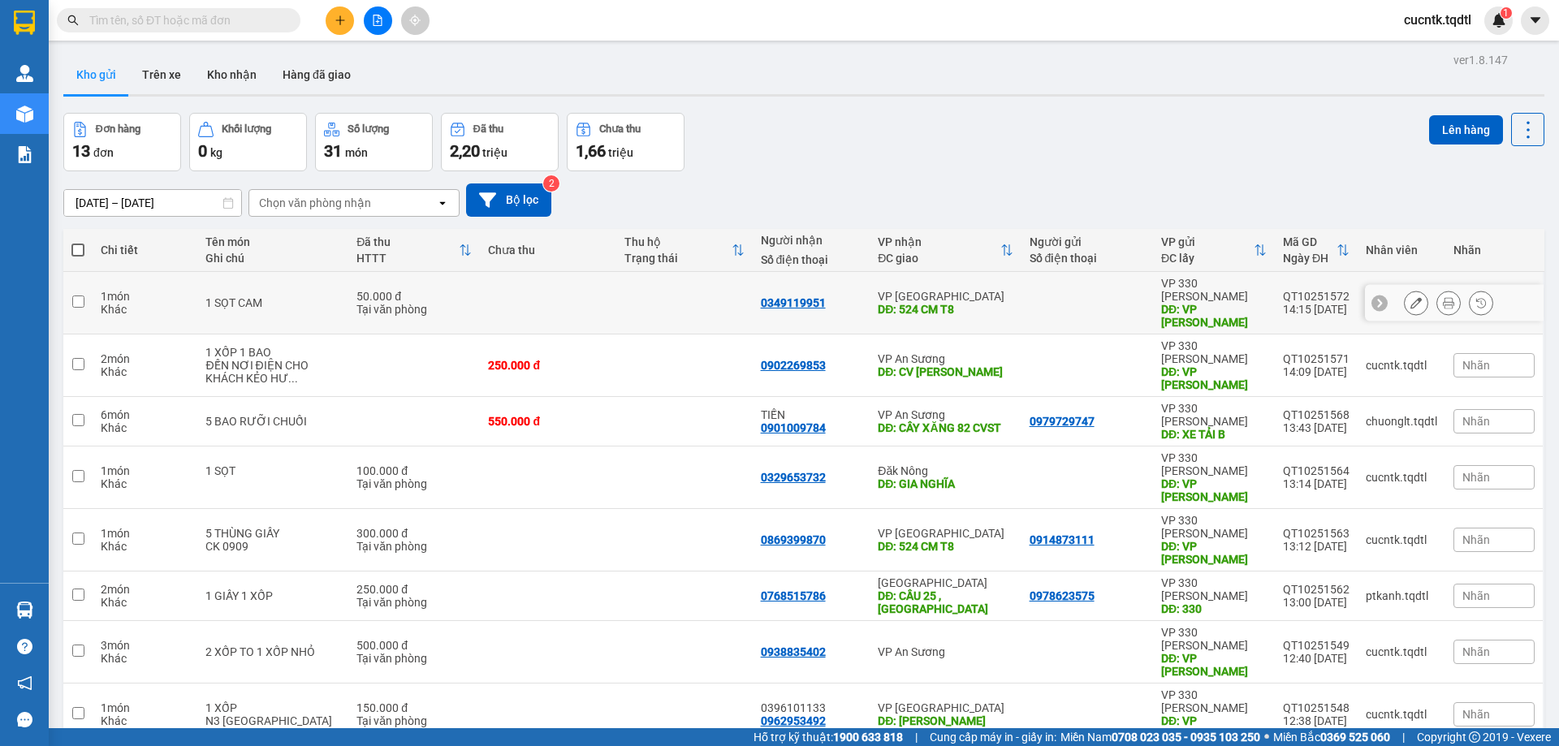
click at [73, 298] on input "checkbox" at bounding box center [78, 302] width 12 height 12
checkbox input "true"
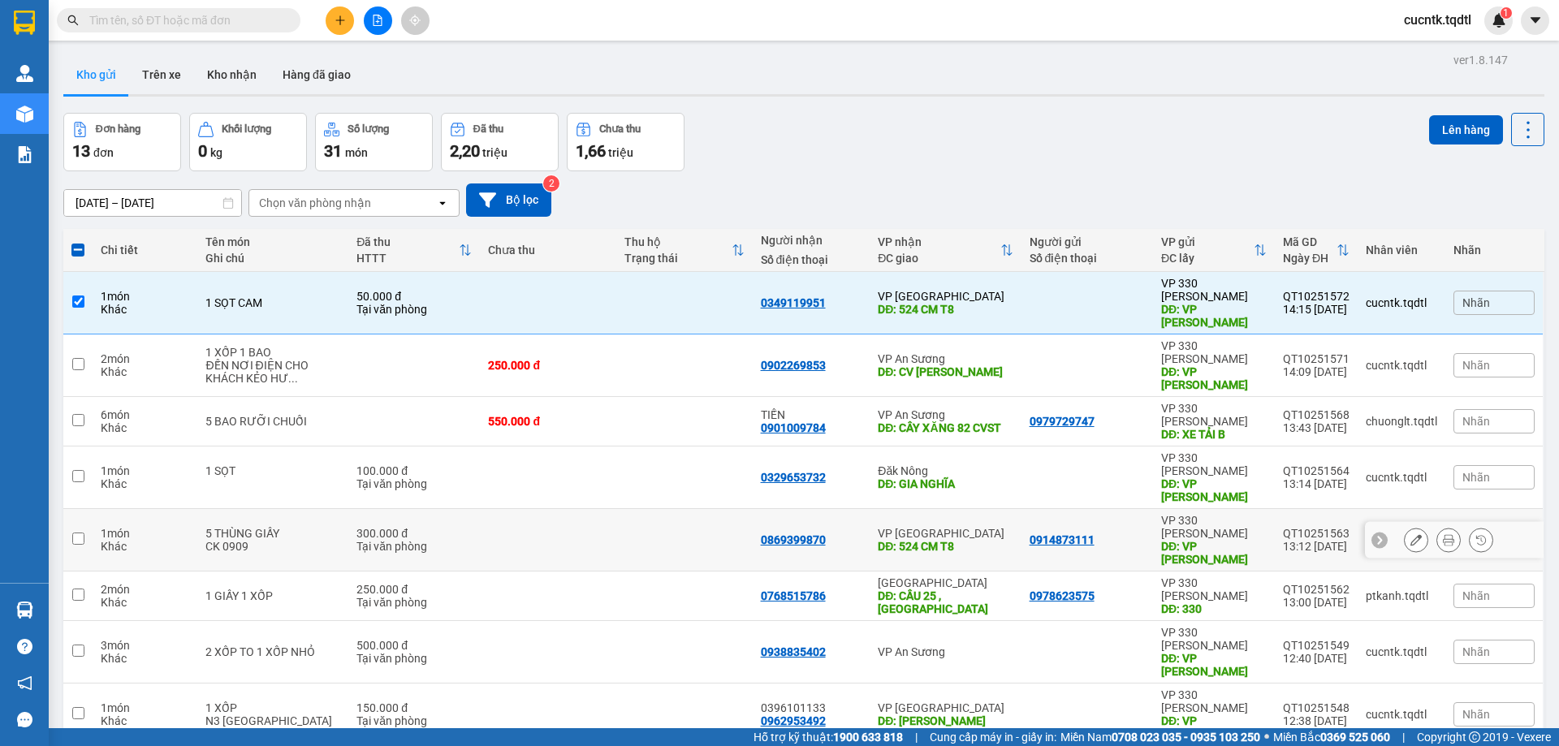
click at [80, 533] on input "checkbox" at bounding box center [78, 539] width 12 height 12
checkbox input "true"
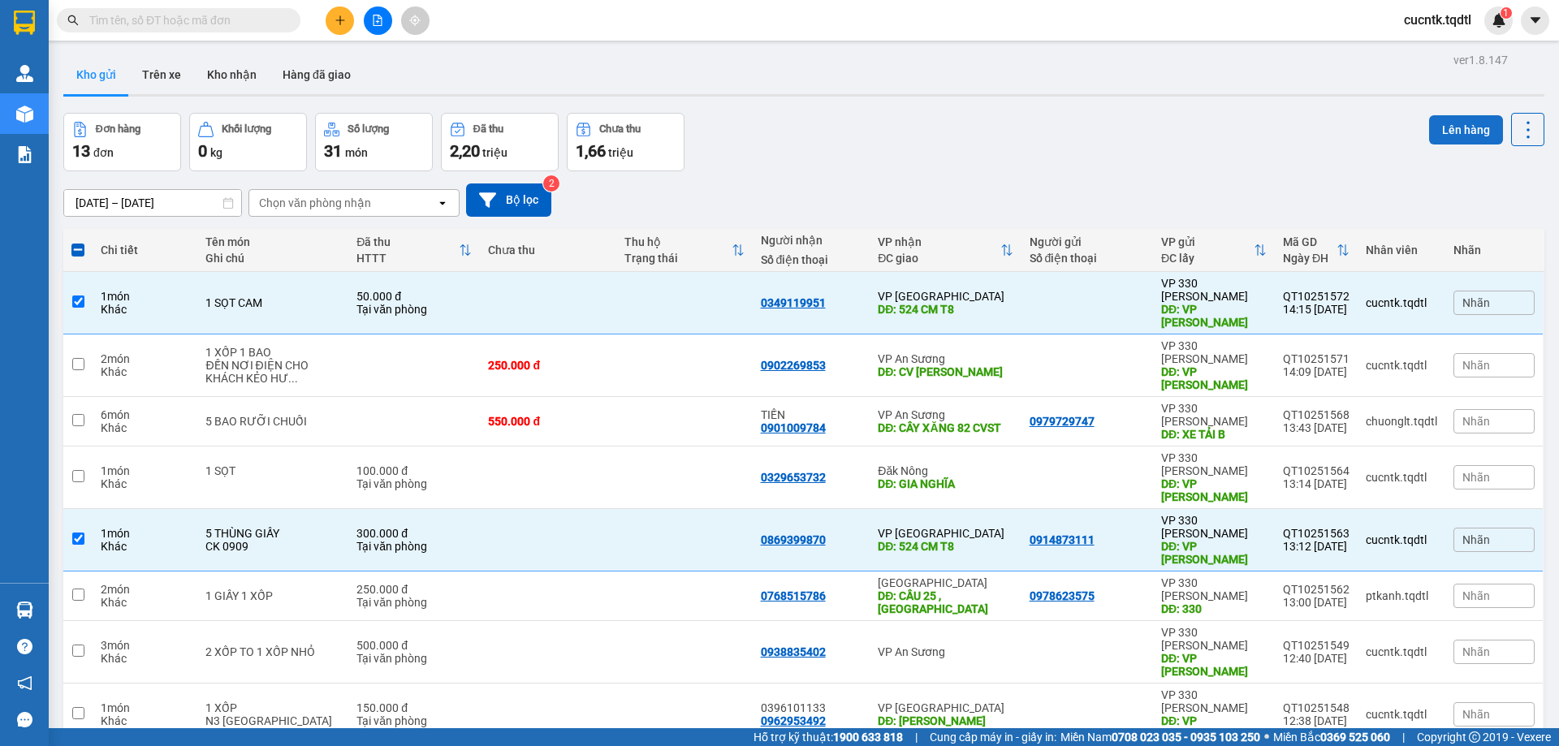
click at [1448, 129] on button "Lên hàng" at bounding box center [1466, 129] width 74 height 29
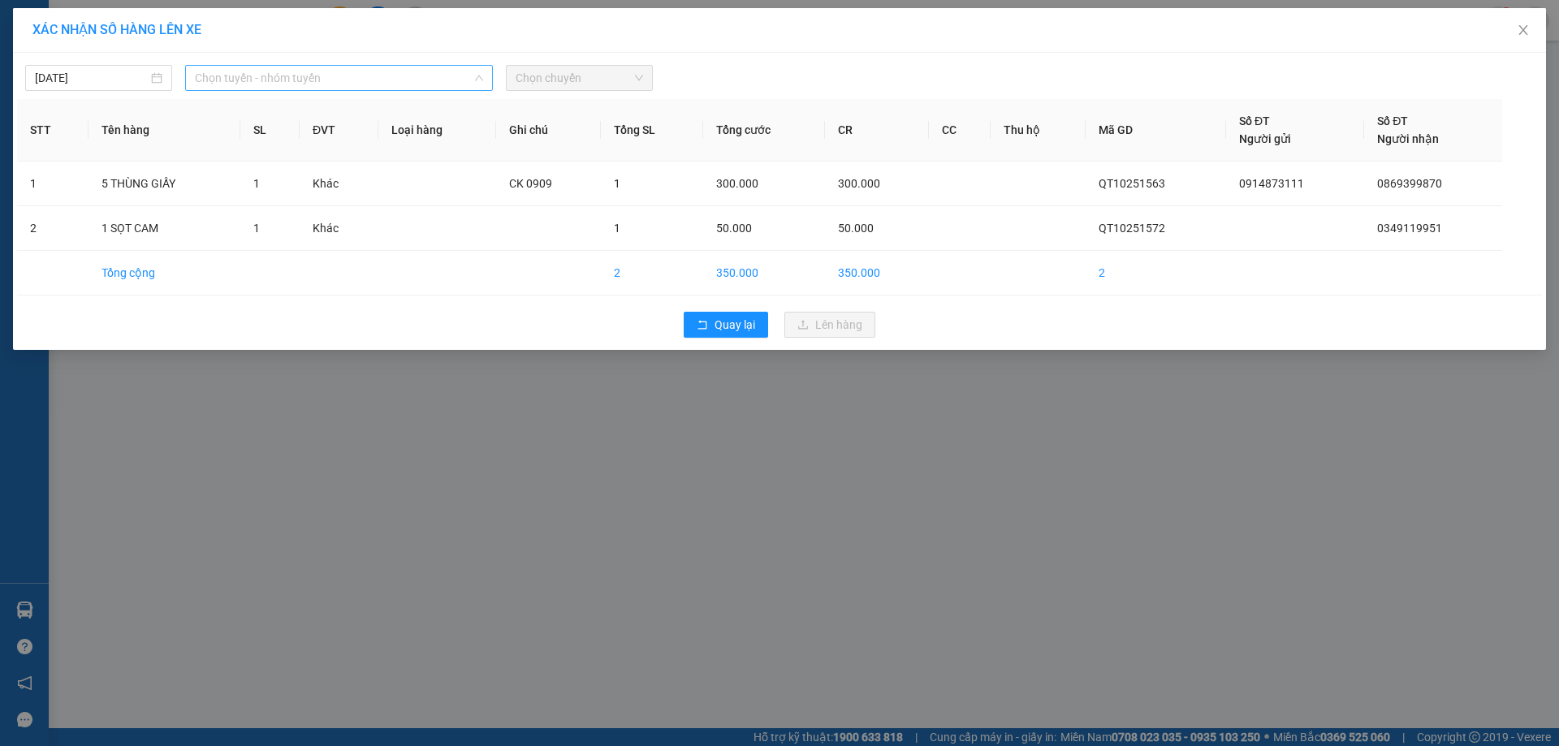
click at [464, 78] on span "Chọn tuyến - nhóm tuyến" at bounding box center [339, 78] width 288 height 24
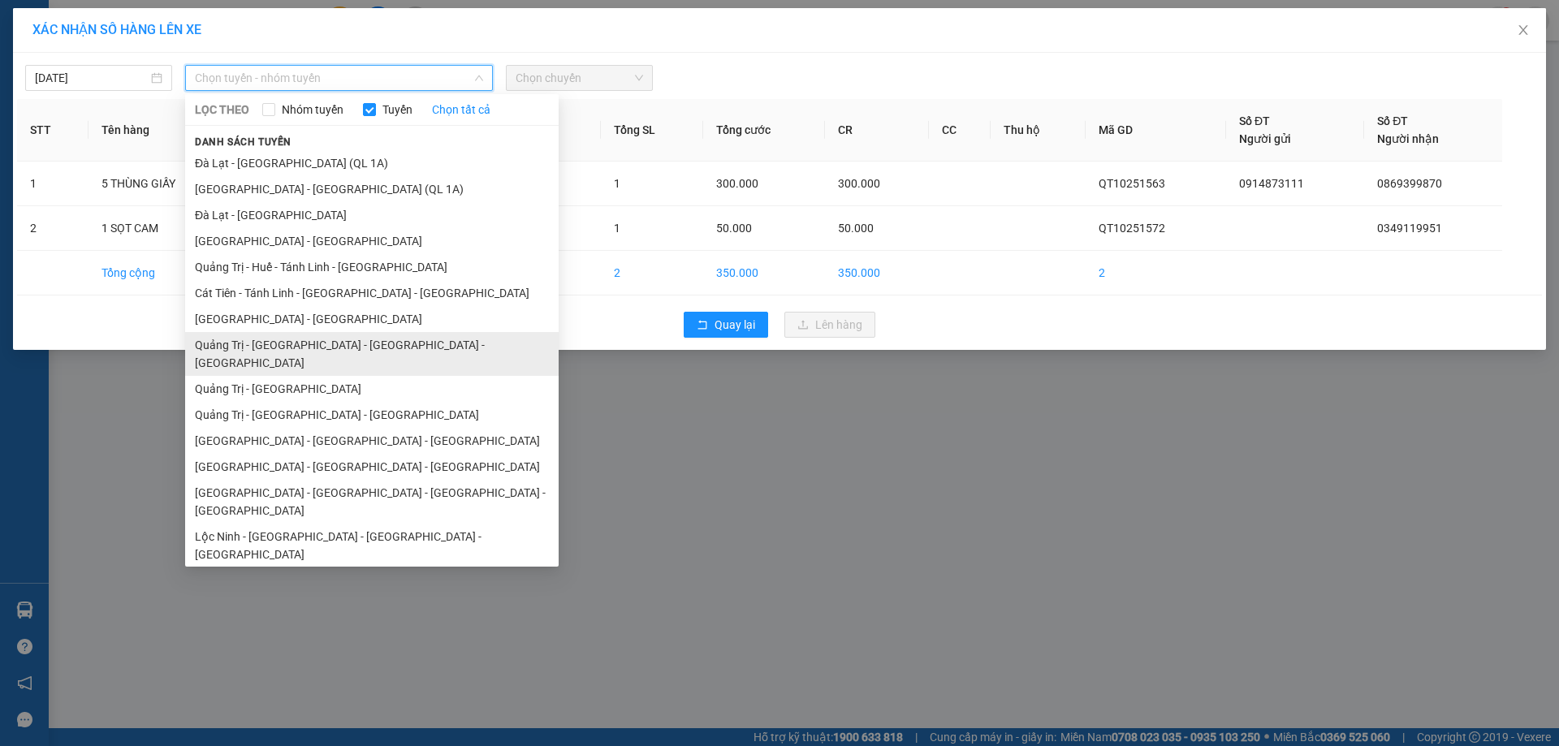
click at [387, 349] on li "Quảng Trị - Huế - Đà Nẵng - Vũng Tàu" at bounding box center [371, 354] width 373 height 44
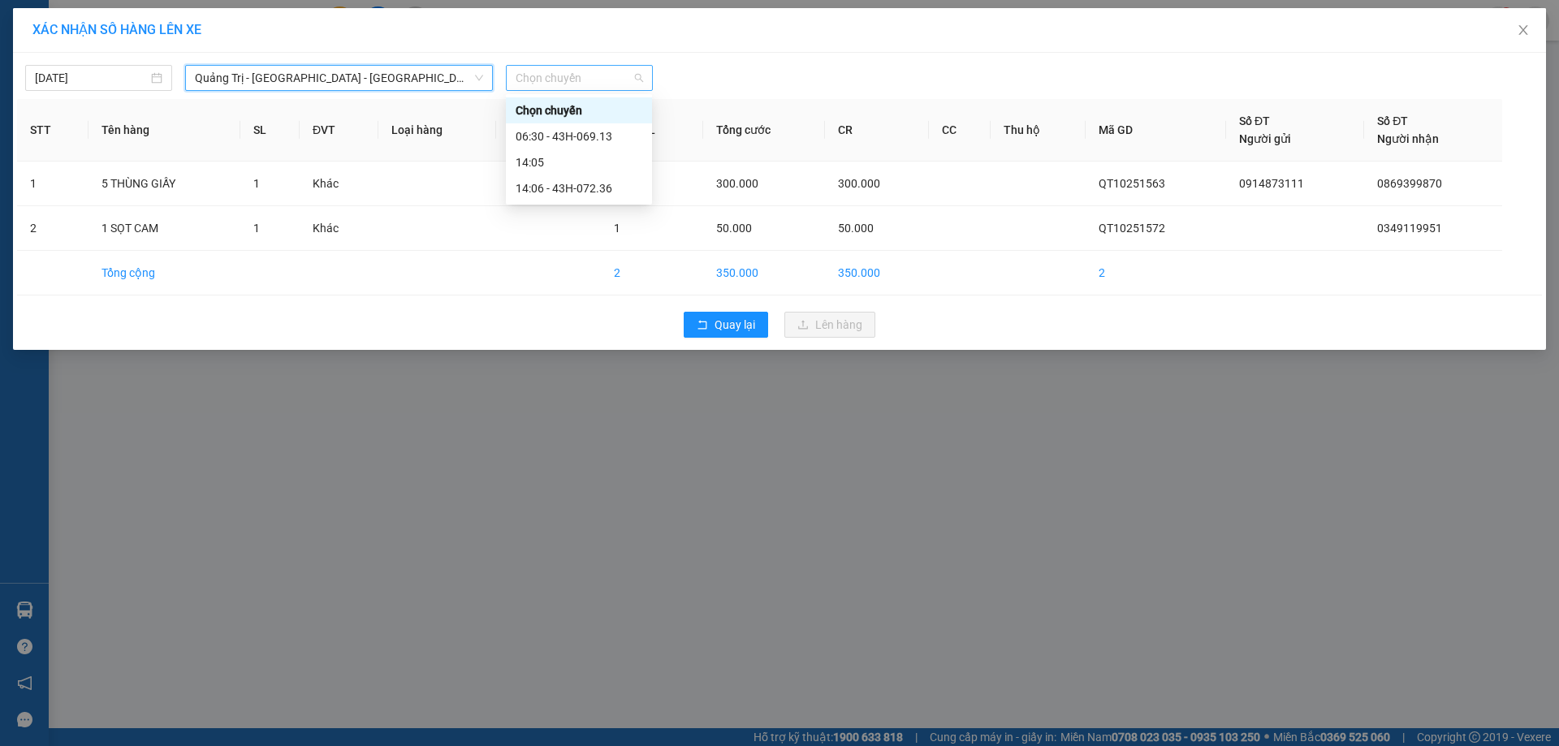
click at [625, 75] on span "Chọn chuyến" at bounding box center [579, 78] width 127 height 24
click at [597, 191] on div "14:06 - 43H-072.36" at bounding box center [579, 188] width 127 height 18
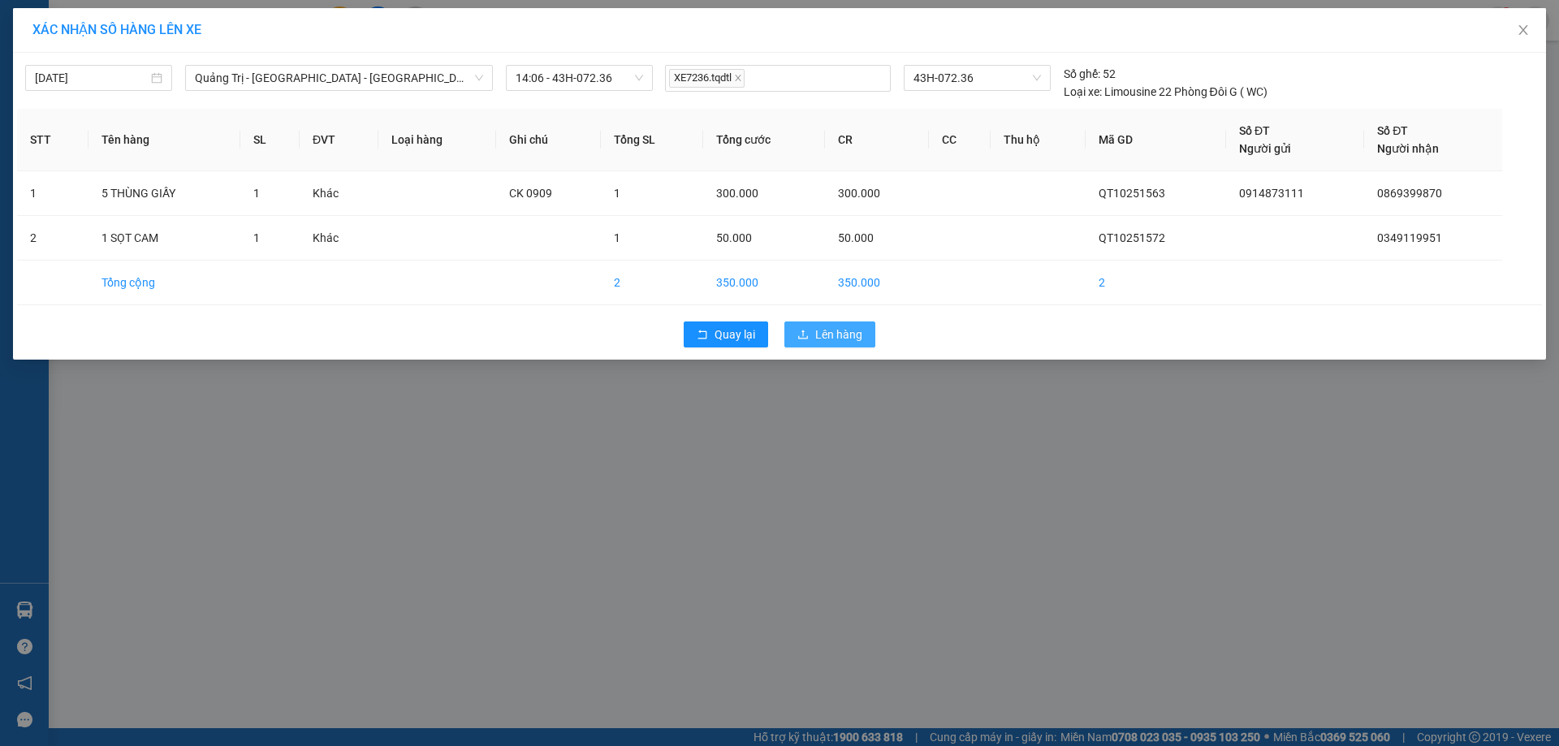
click at [831, 344] on button "Lên hàng" at bounding box center [829, 334] width 91 height 26
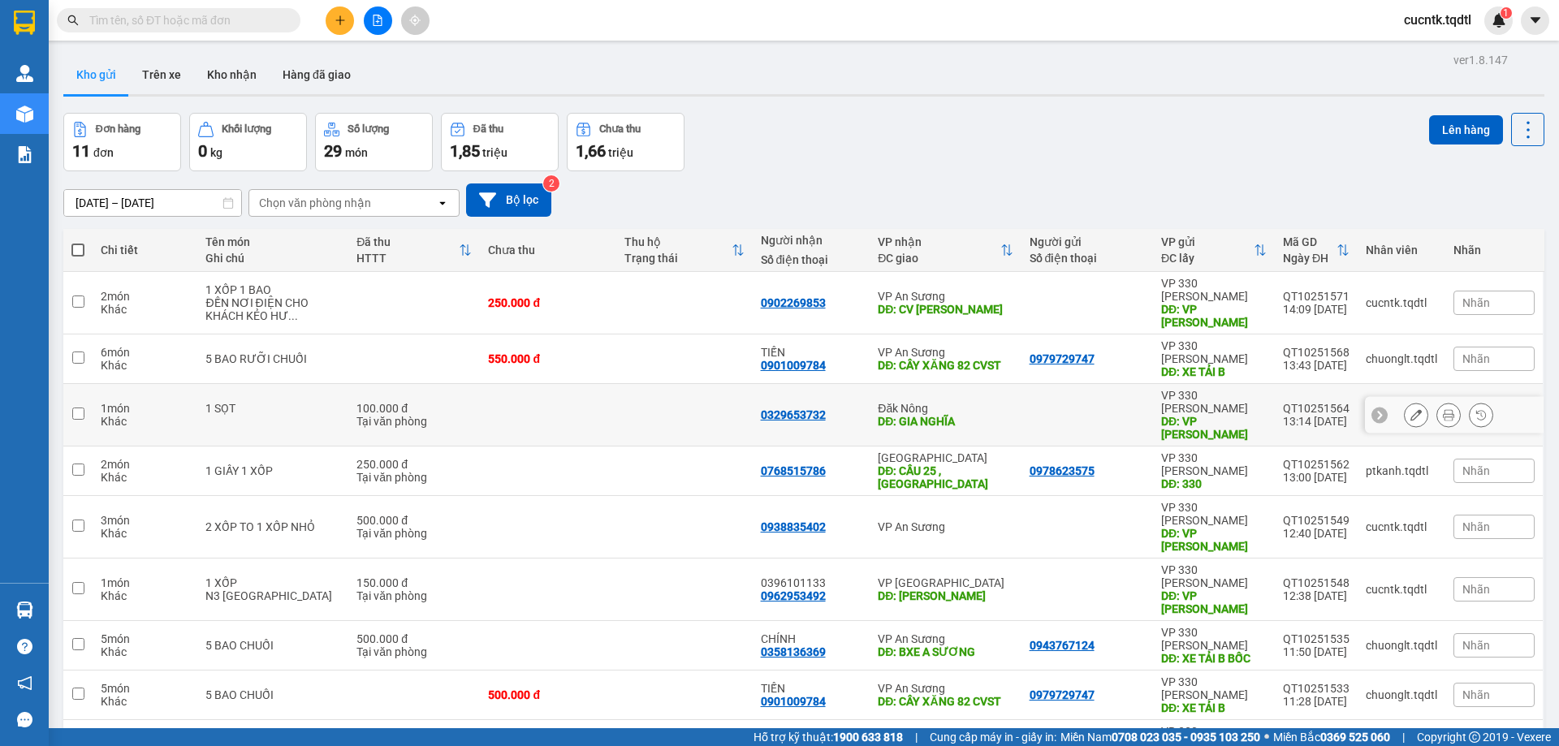
click at [84, 408] on input "checkbox" at bounding box center [78, 414] width 12 height 12
checkbox input "true"
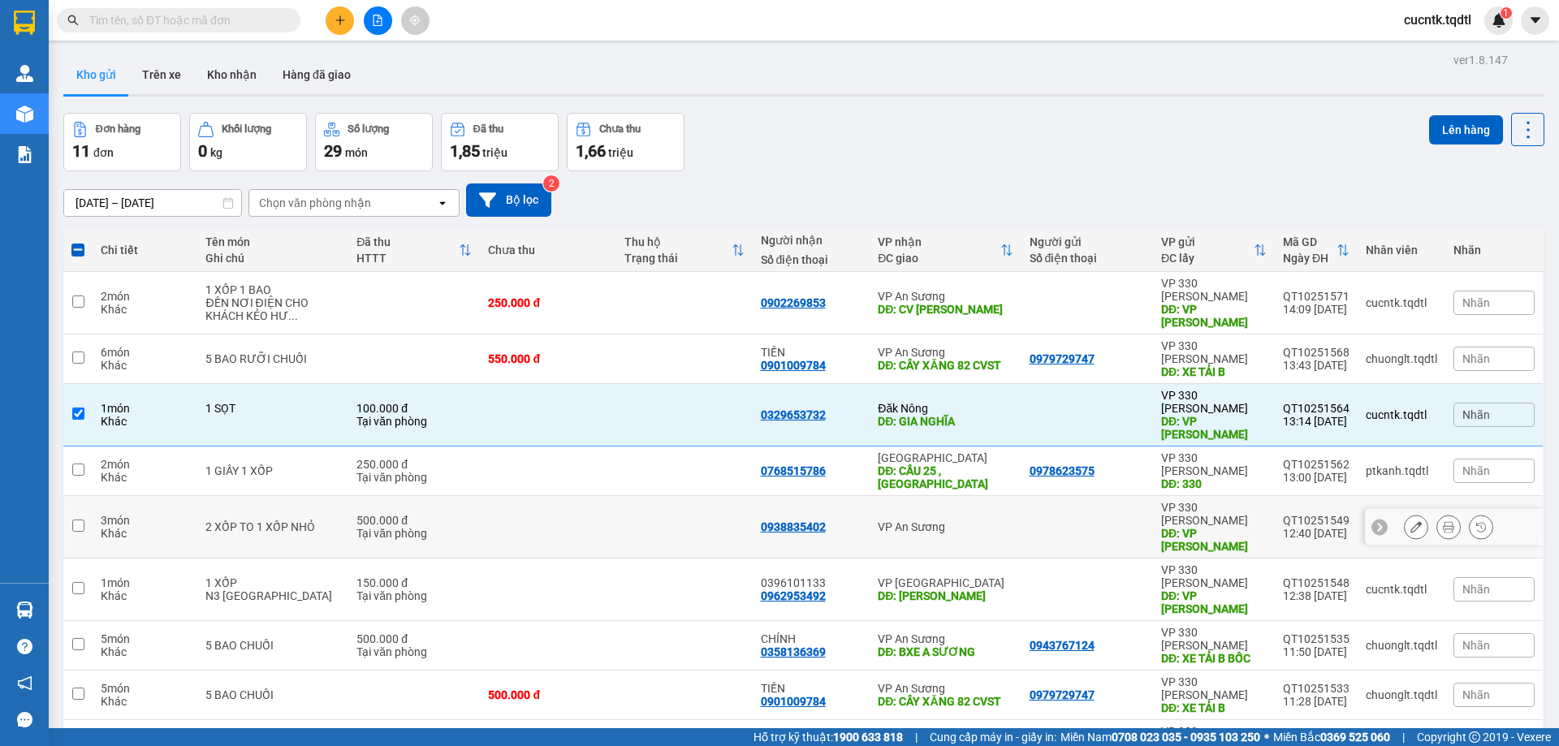
click at [84, 520] on input "checkbox" at bounding box center [78, 526] width 12 height 12
checkbox input "true"
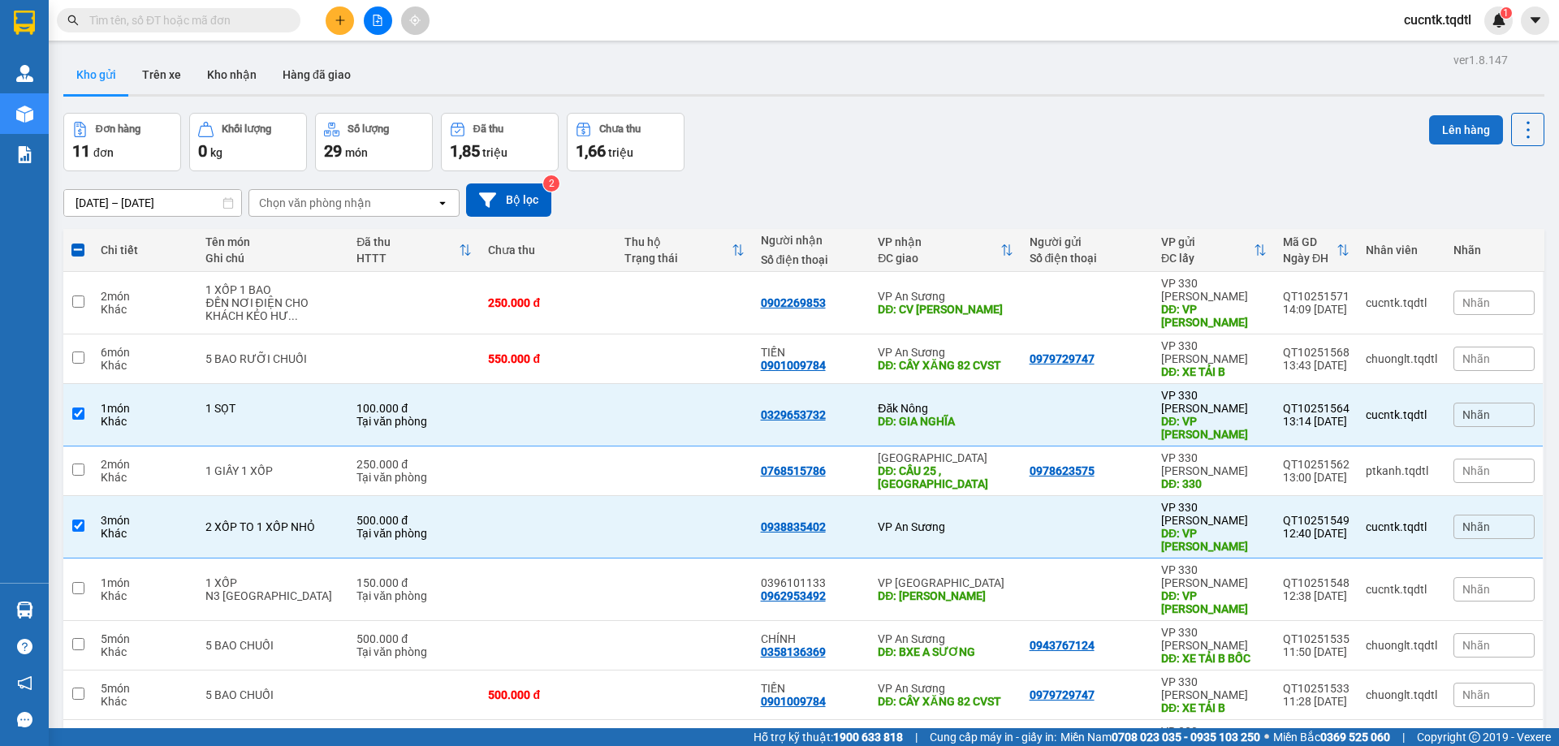
click at [1458, 123] on button "Lên hàng" at bounding box center [1466, 129] width 74 height 29
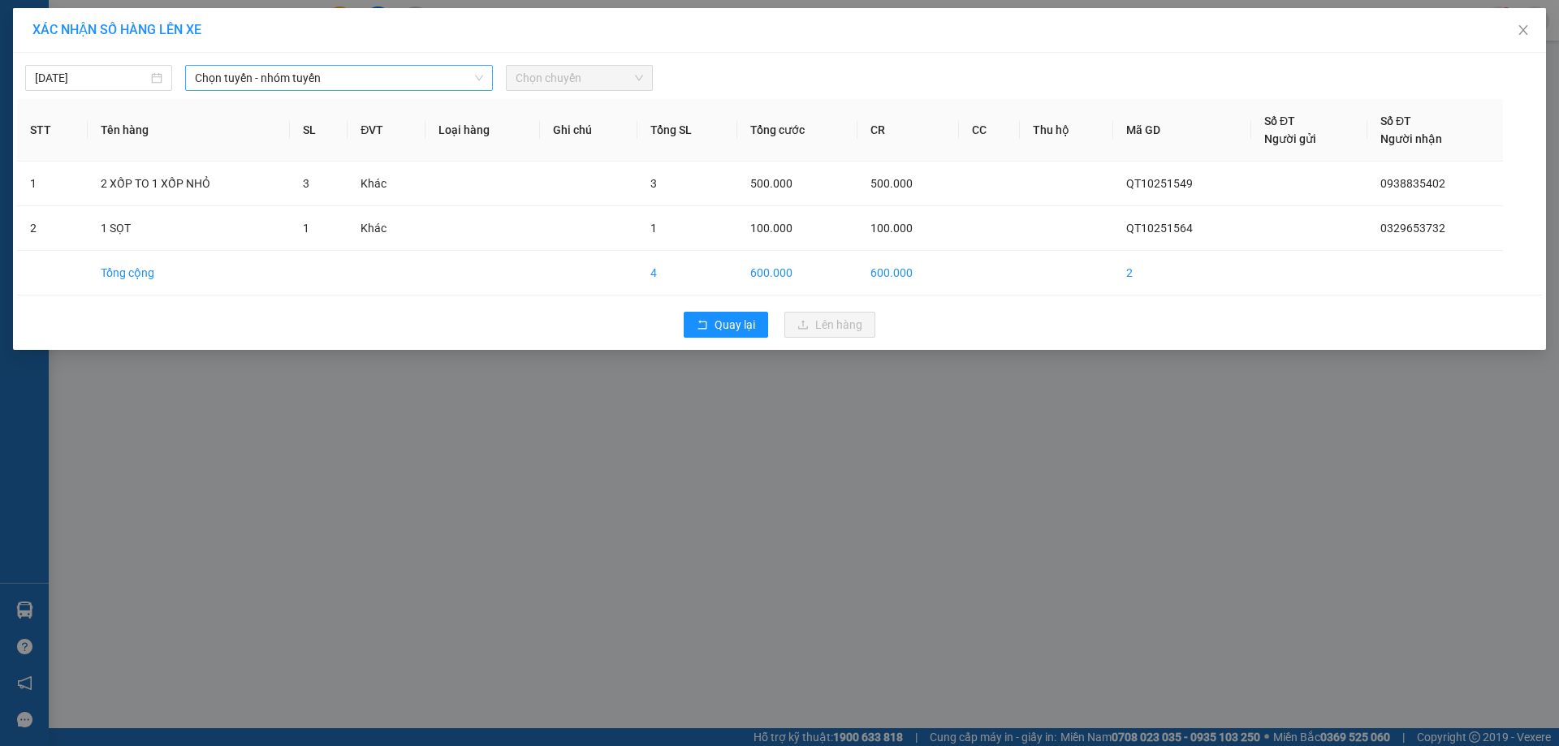
click at [454, 76] on span "Chọn tuyến - nhóm tuyến" at bounding box center [339, 78] width 288 height 24
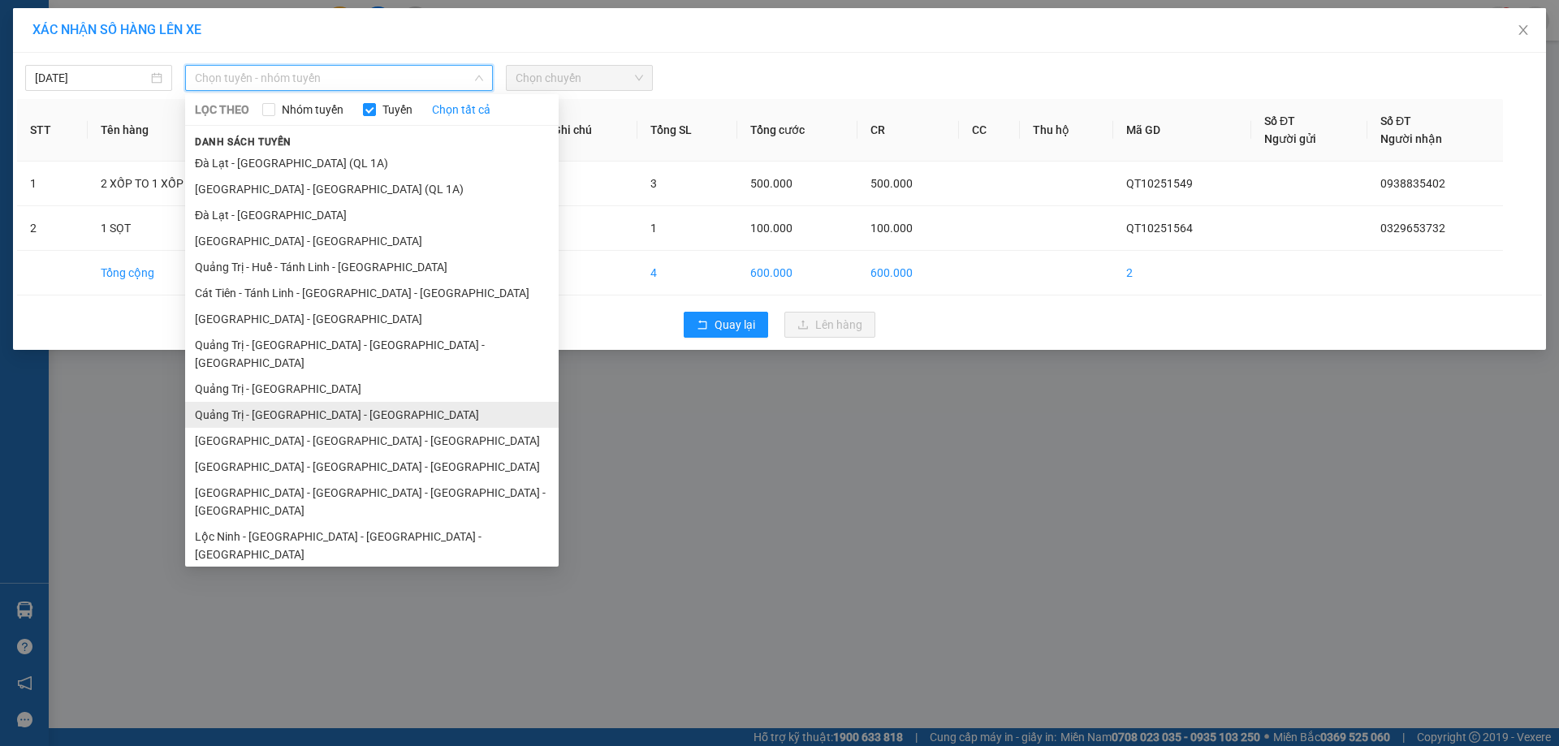
click at [384, 403] on li "Quảng Trị - Bình Dương - Bình Phước" at bounding box center [371, 415] width 373 height 26
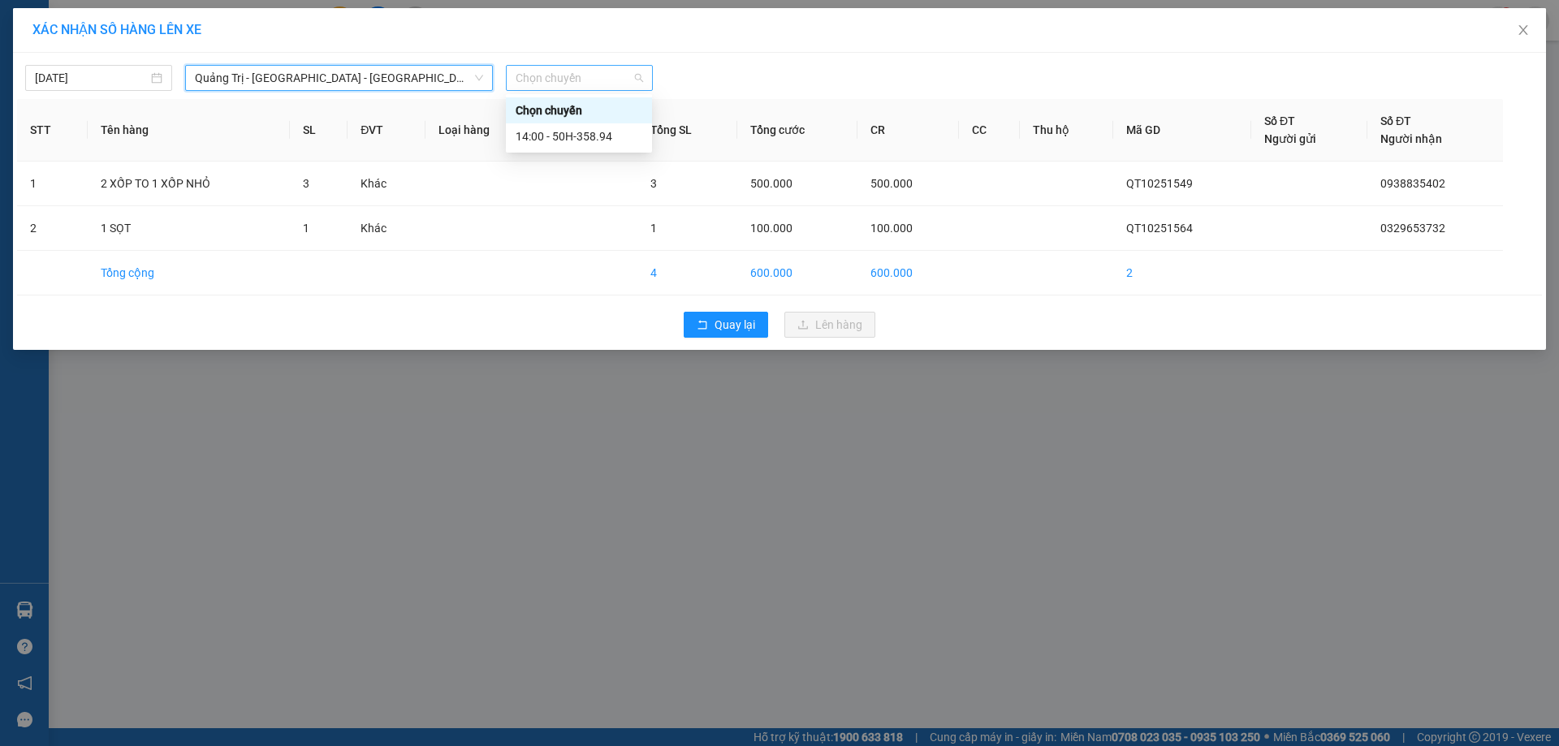
click at [598, 76] on span "Chọn chuyến" at bounding box center [579, 78] width 127 height 24
click at [598, 135] on div "14:00 - 50H-358.94" at bounding box center [579, 136] width 127 height 18
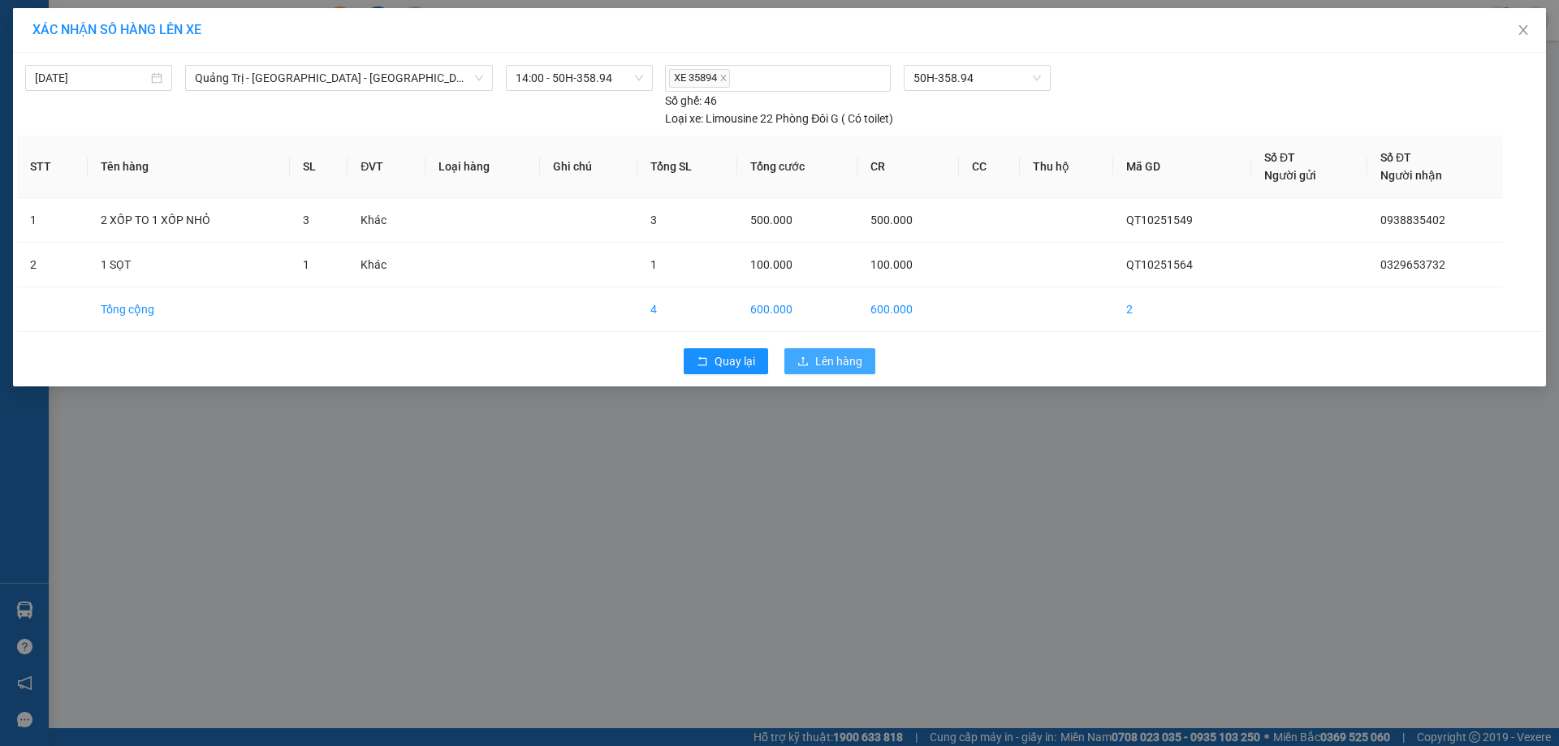
click at [823, 354] on span "Lên hàng" at bounding box center [838, 361] width 47 height 18
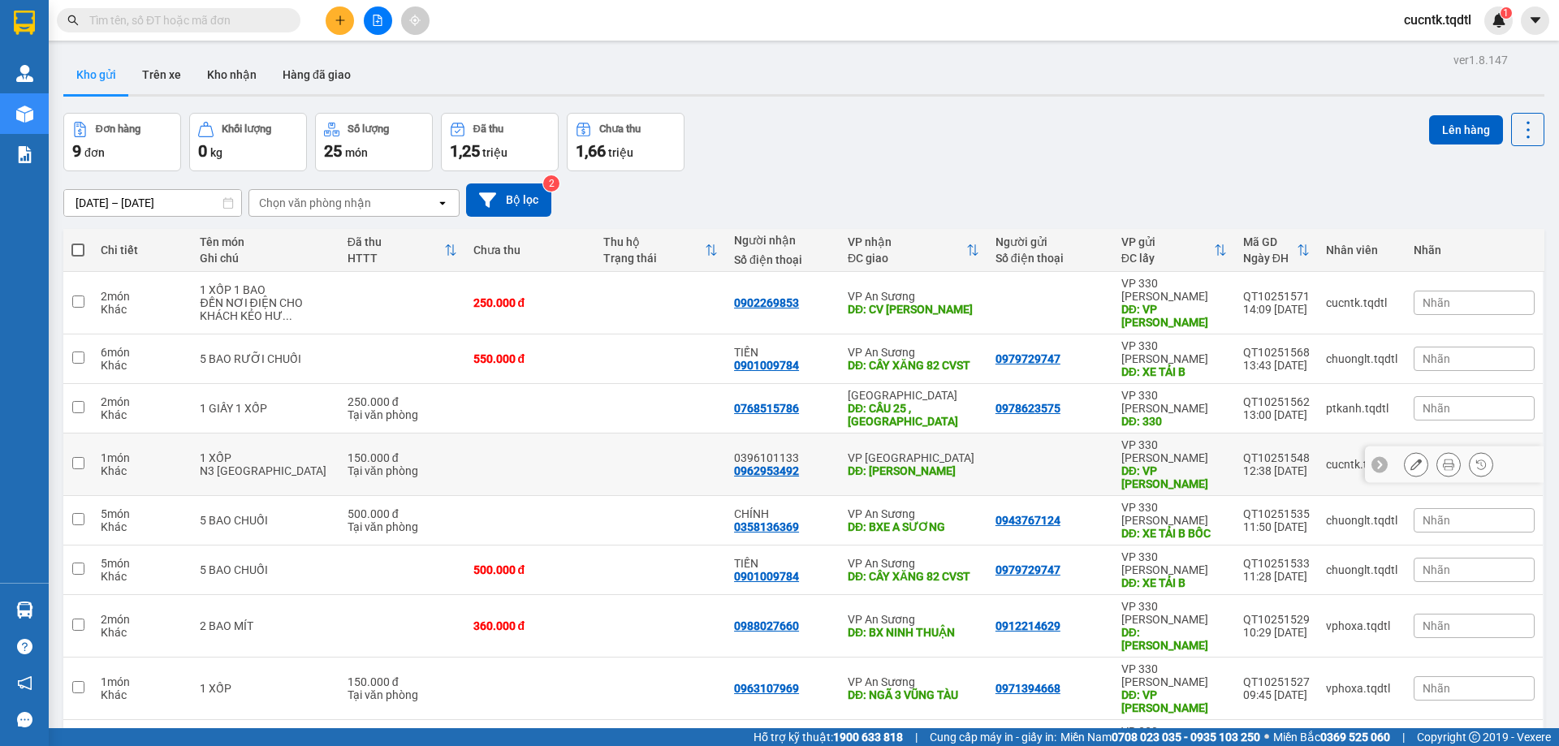
click at [75, 457] on input "checkbox" at bounding box center [78, 463] width 12 height 12
checkbox input "true"
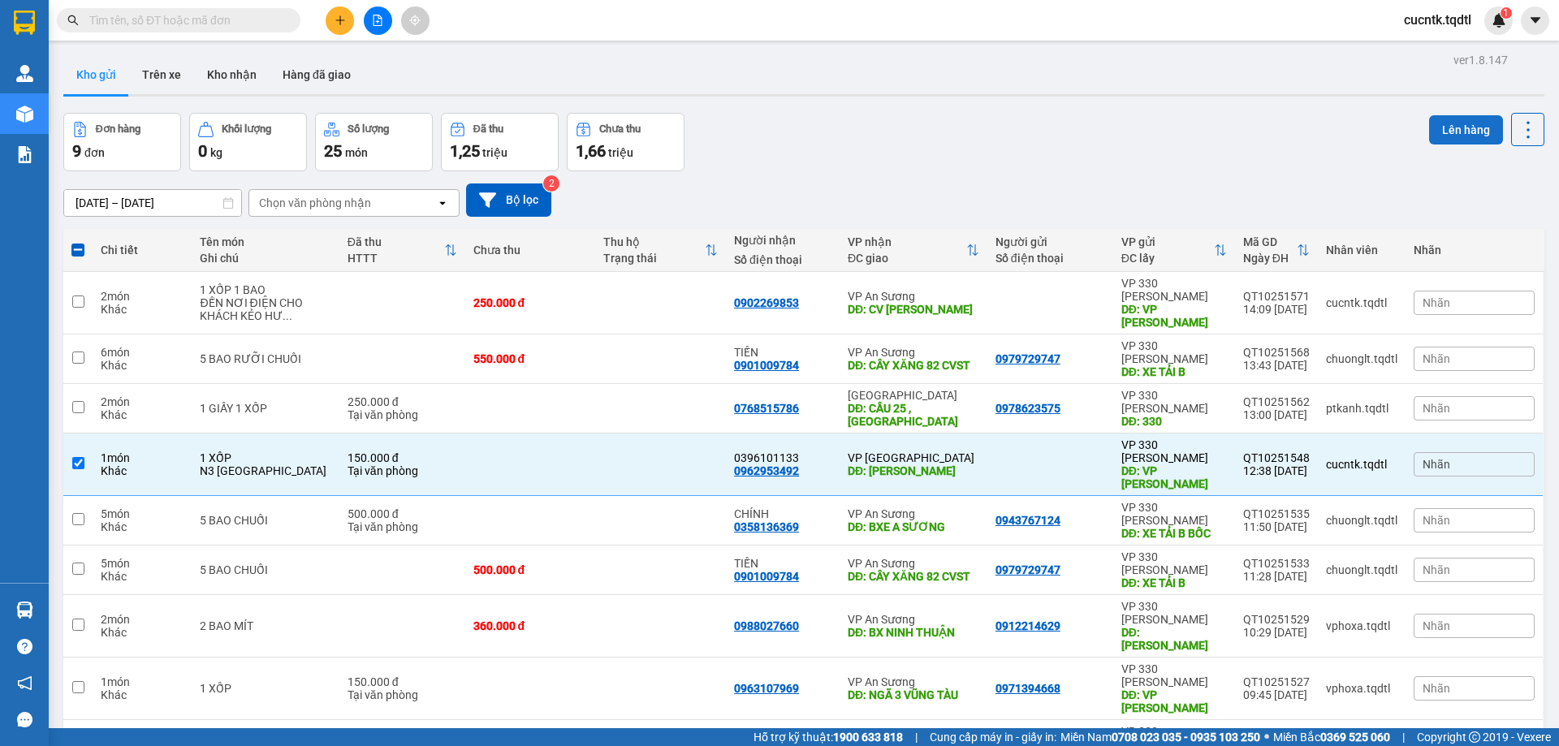
click at [1462, 132] on button "Lên hàng" at bounding box center [1466, 129] width 74 height 29
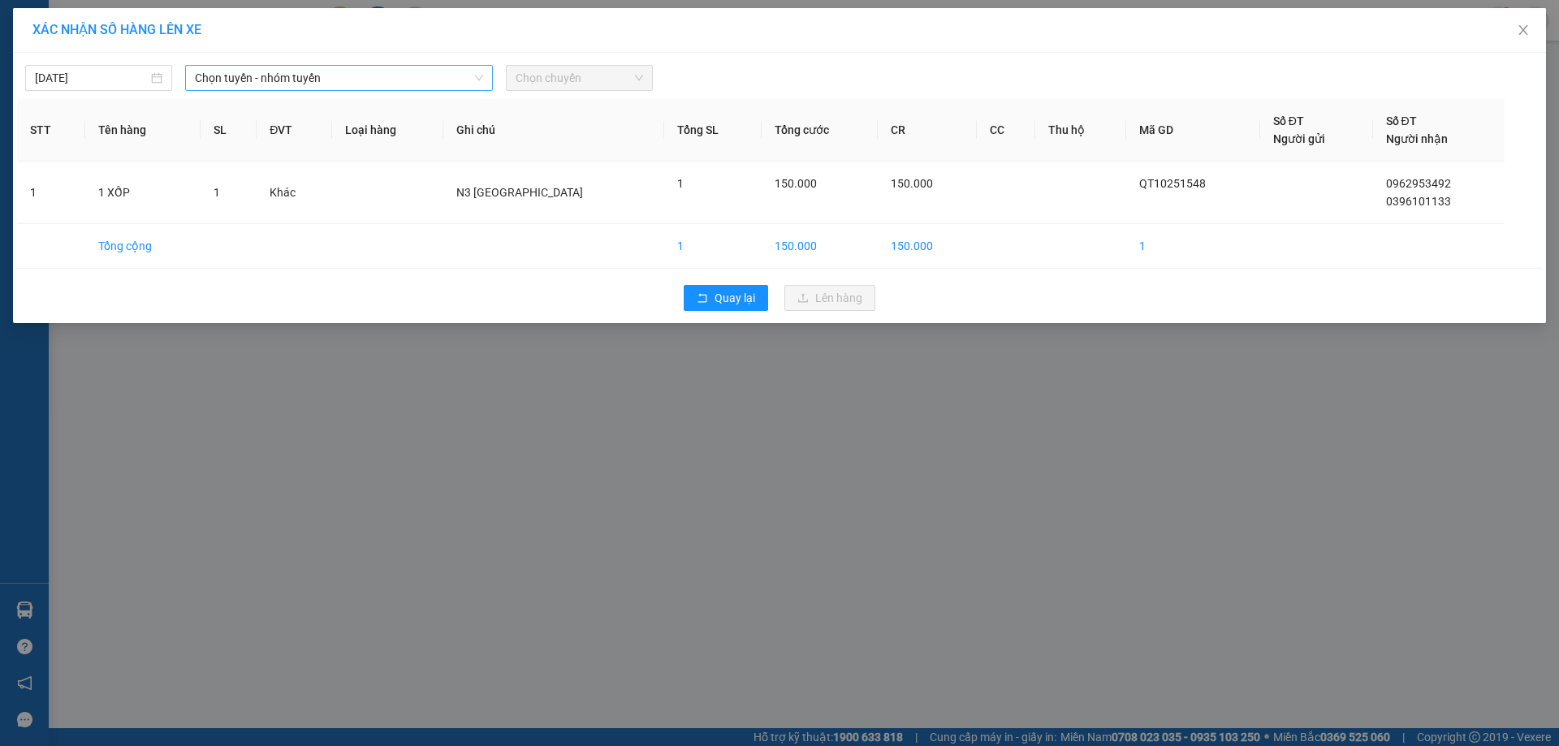
click at [447, 85] on span "Chọn tuyến - nhóm tuyến" at bounding box center [339, 78] width 288 height 24
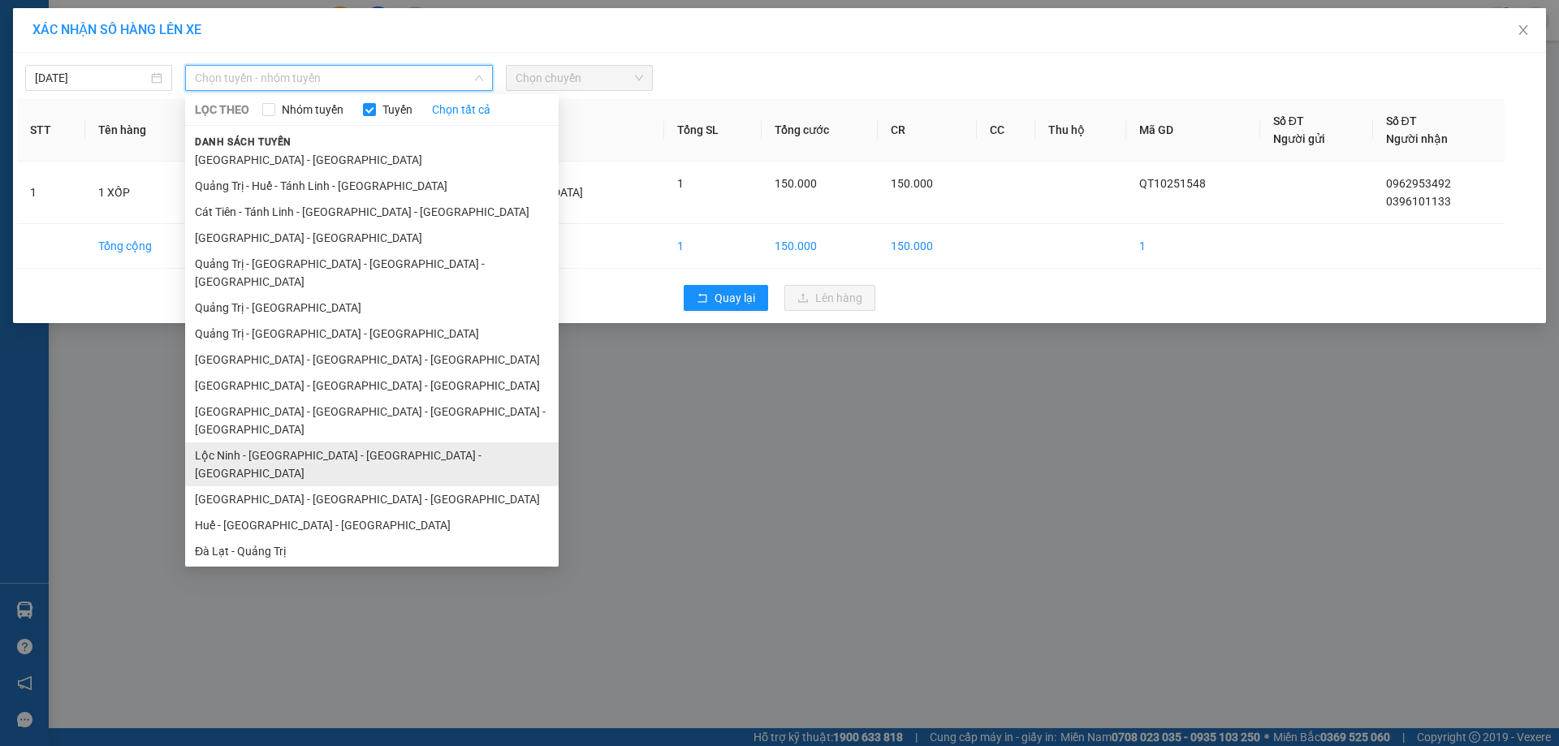
scroll to position [110, 0]
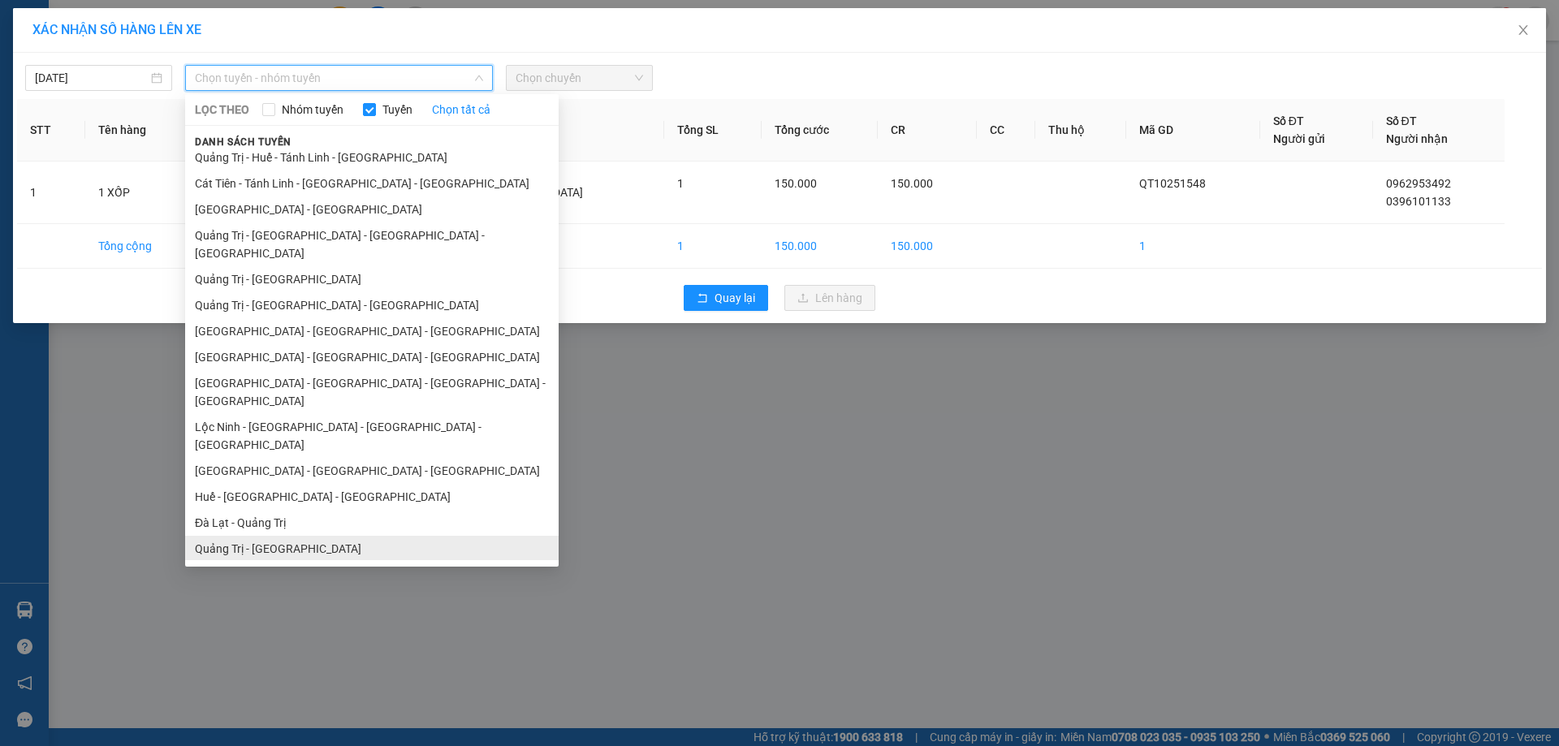
click at [258, 536] on li "Quảng Trị - Đà Lạt" at bounding box center [371, 549] width 373 height 26
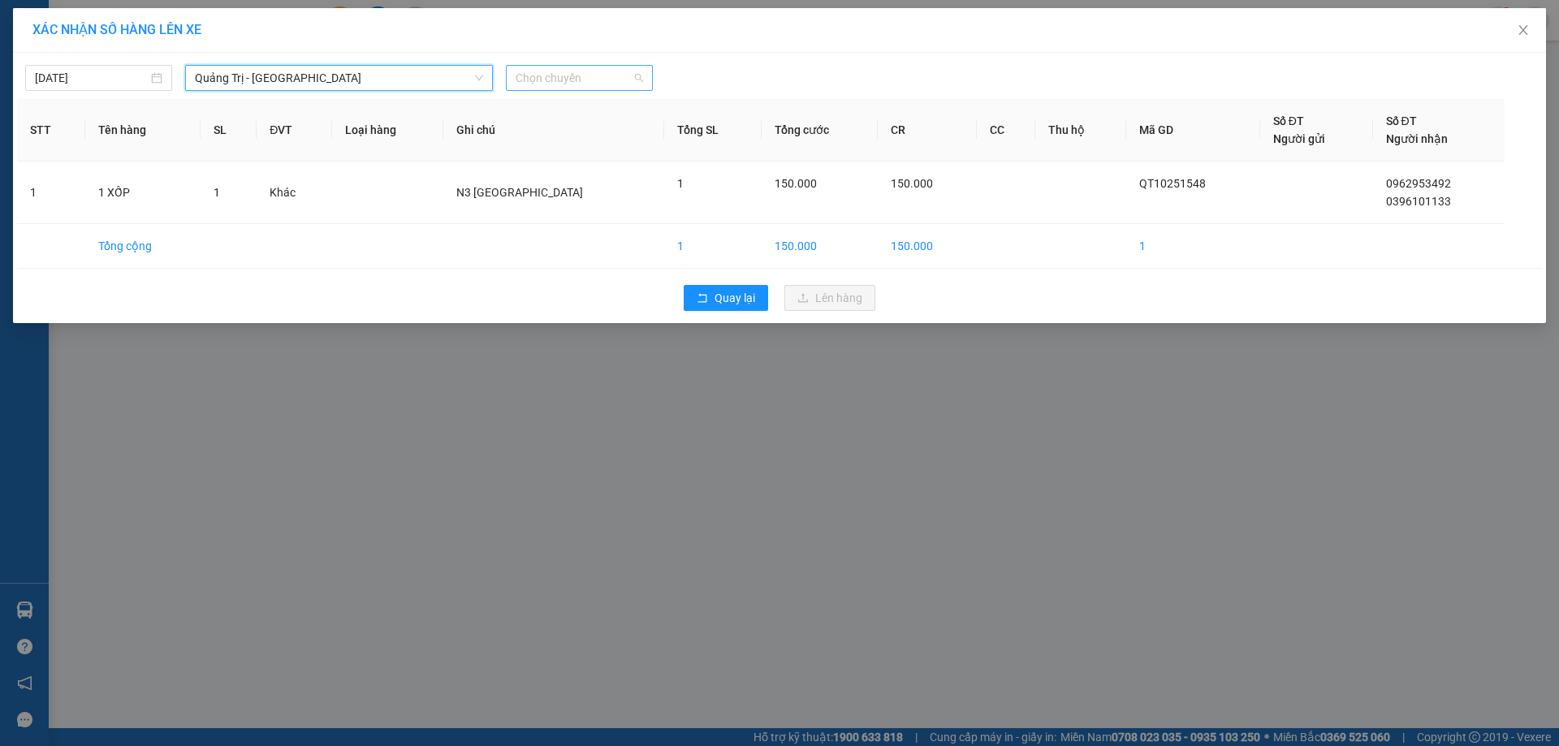
click at [597, 79] on span "Chọn chuyến" at bounding box center [579, 78] width 127 height 24
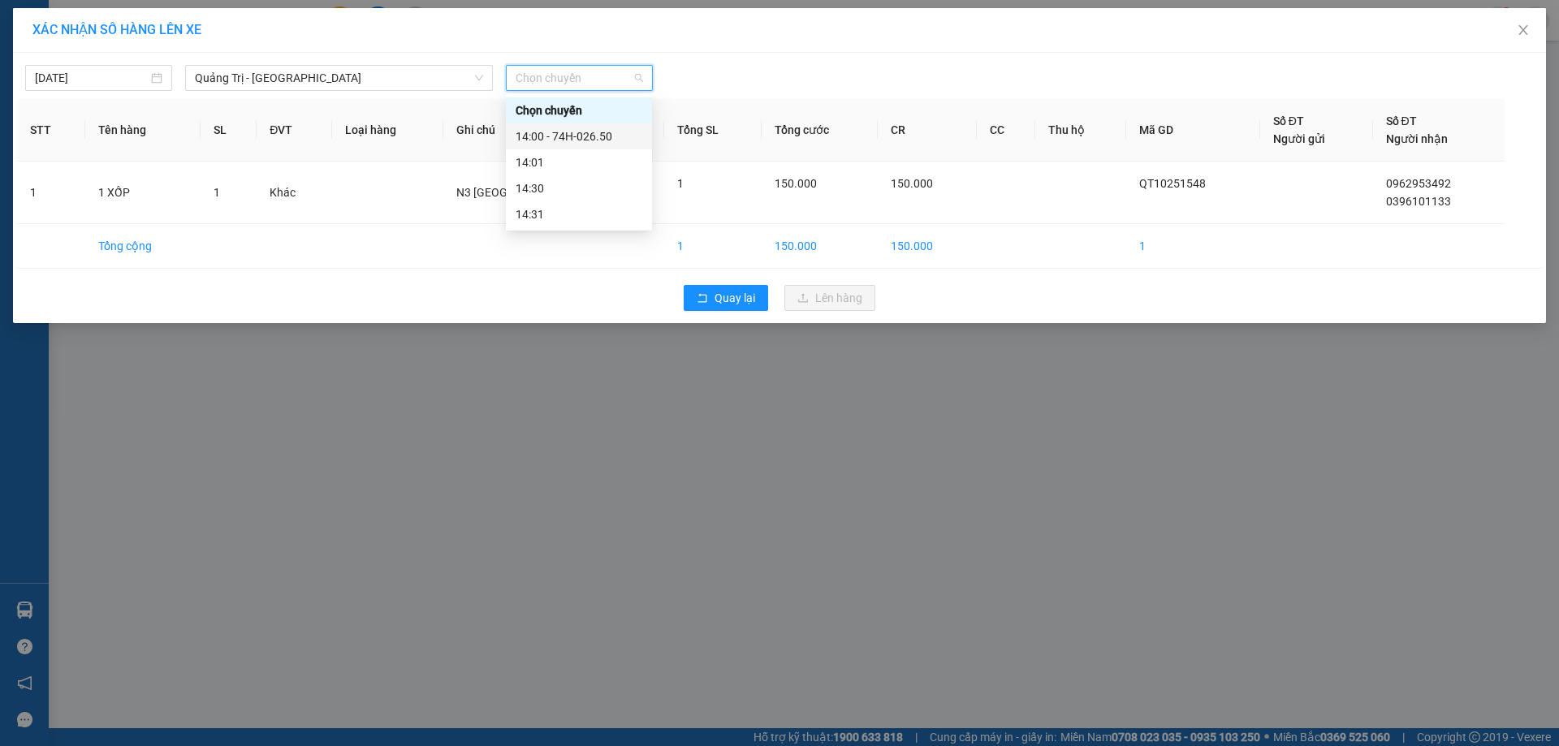
click at [585, 136] on div "14:00 - 74H-026.50" at bounding box center [579, 136] width 127 height 18
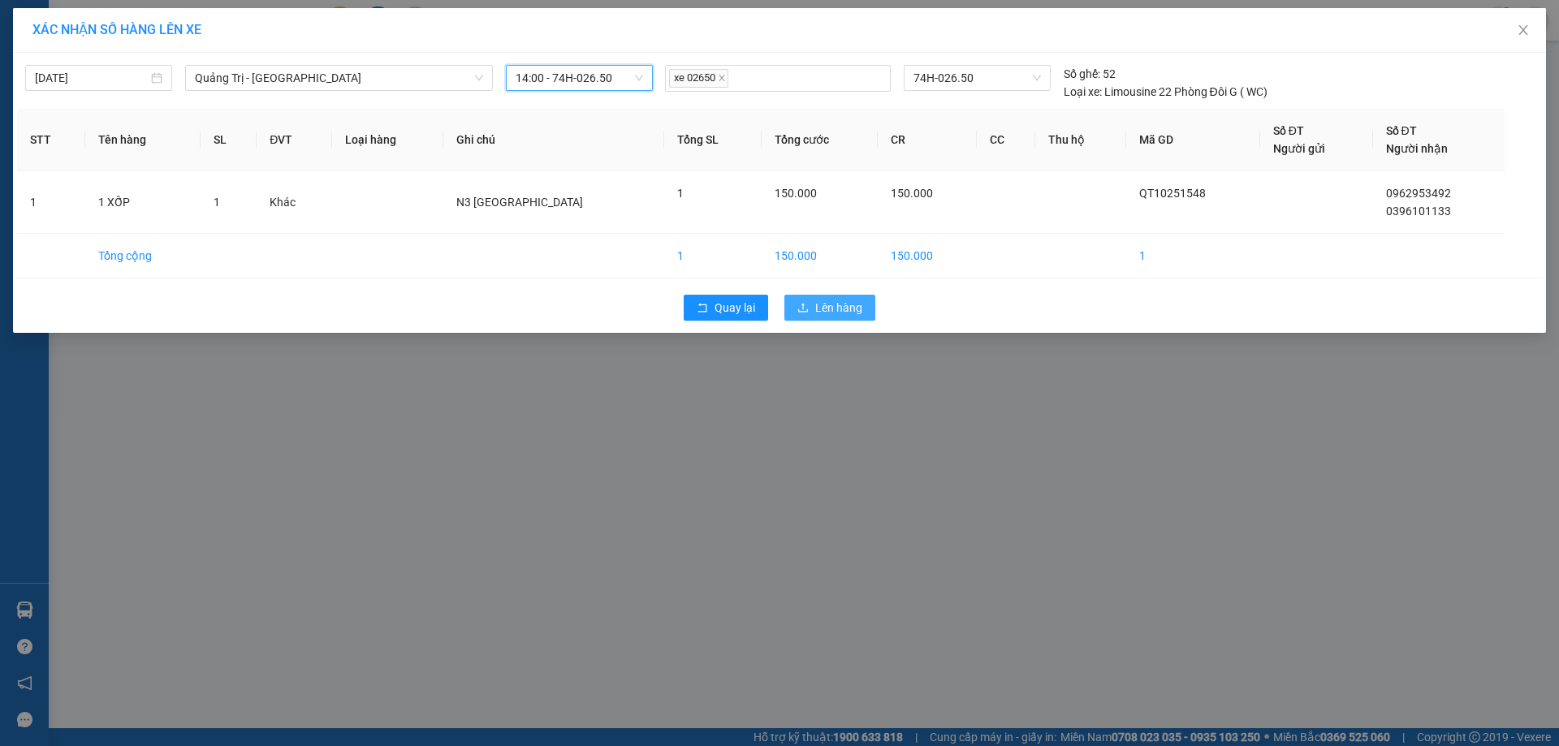
click at [831, 308] on span "Lên hàng" at bounding box center [838, 308] width 47 height 18
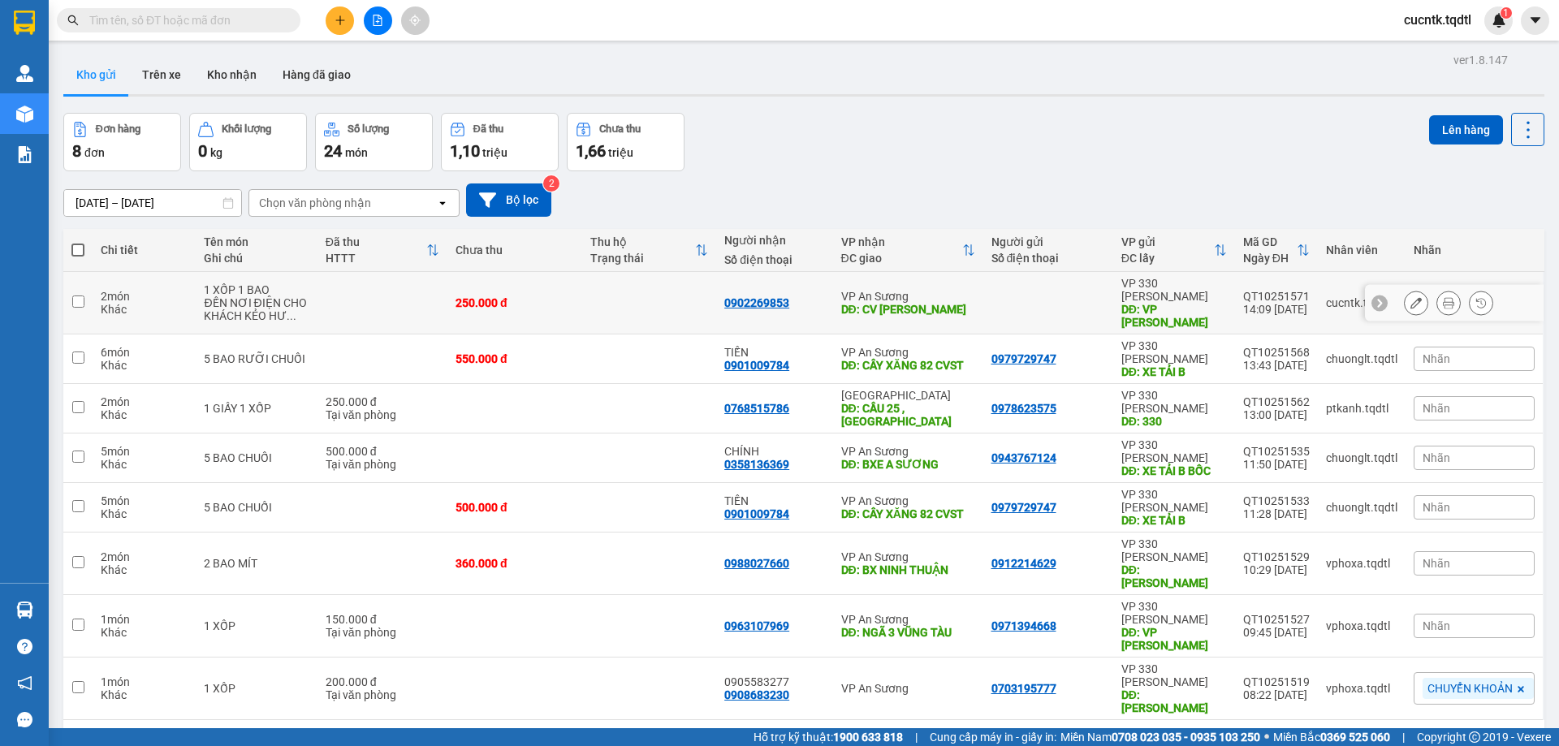
click at [83, 296] on input "checkbox" at bounding box center [78, 302] width 12 height 12
checkbox input "true"
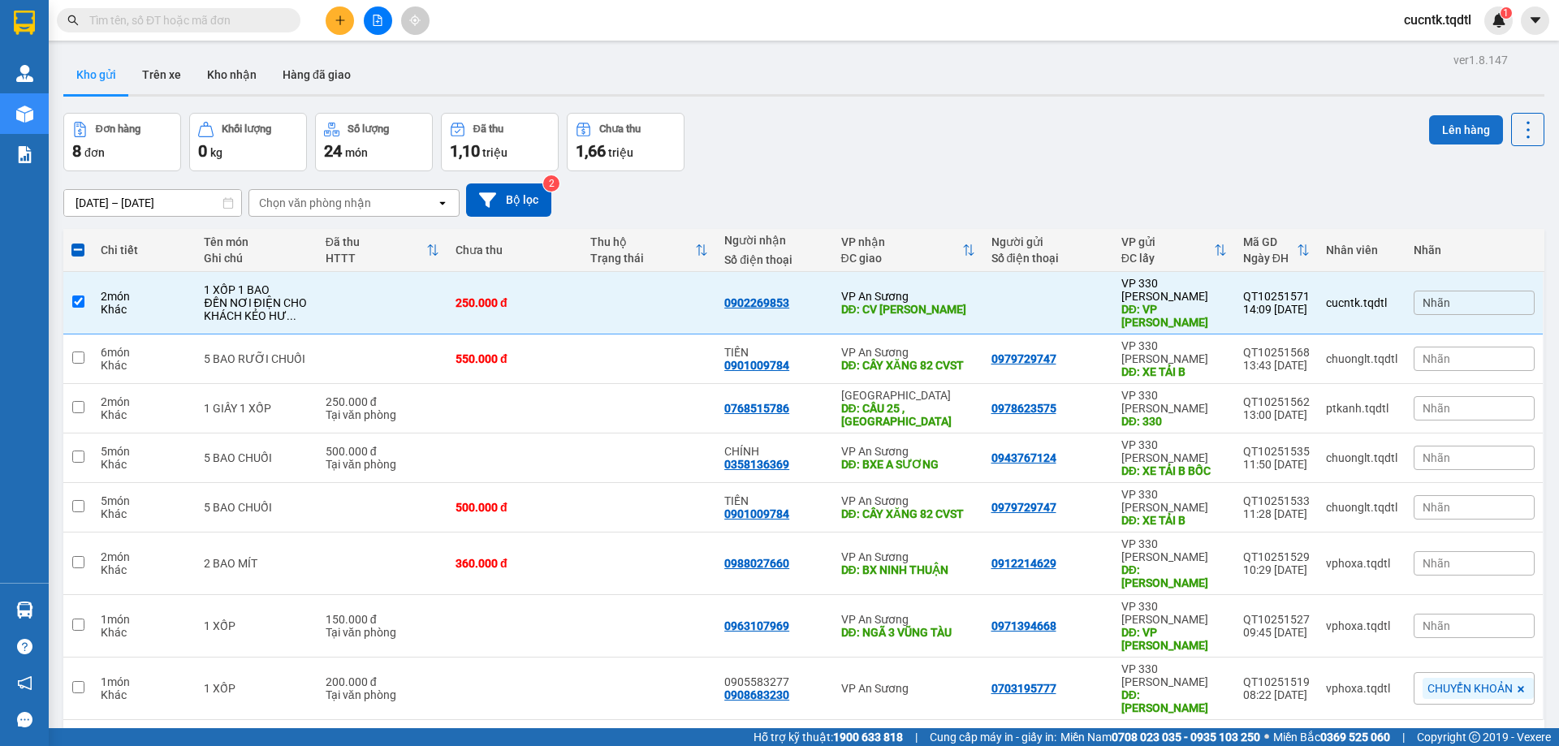
click at [1466, 125] on button "Lên hàng" at bounding box center [1466, 129] width 74 height 29
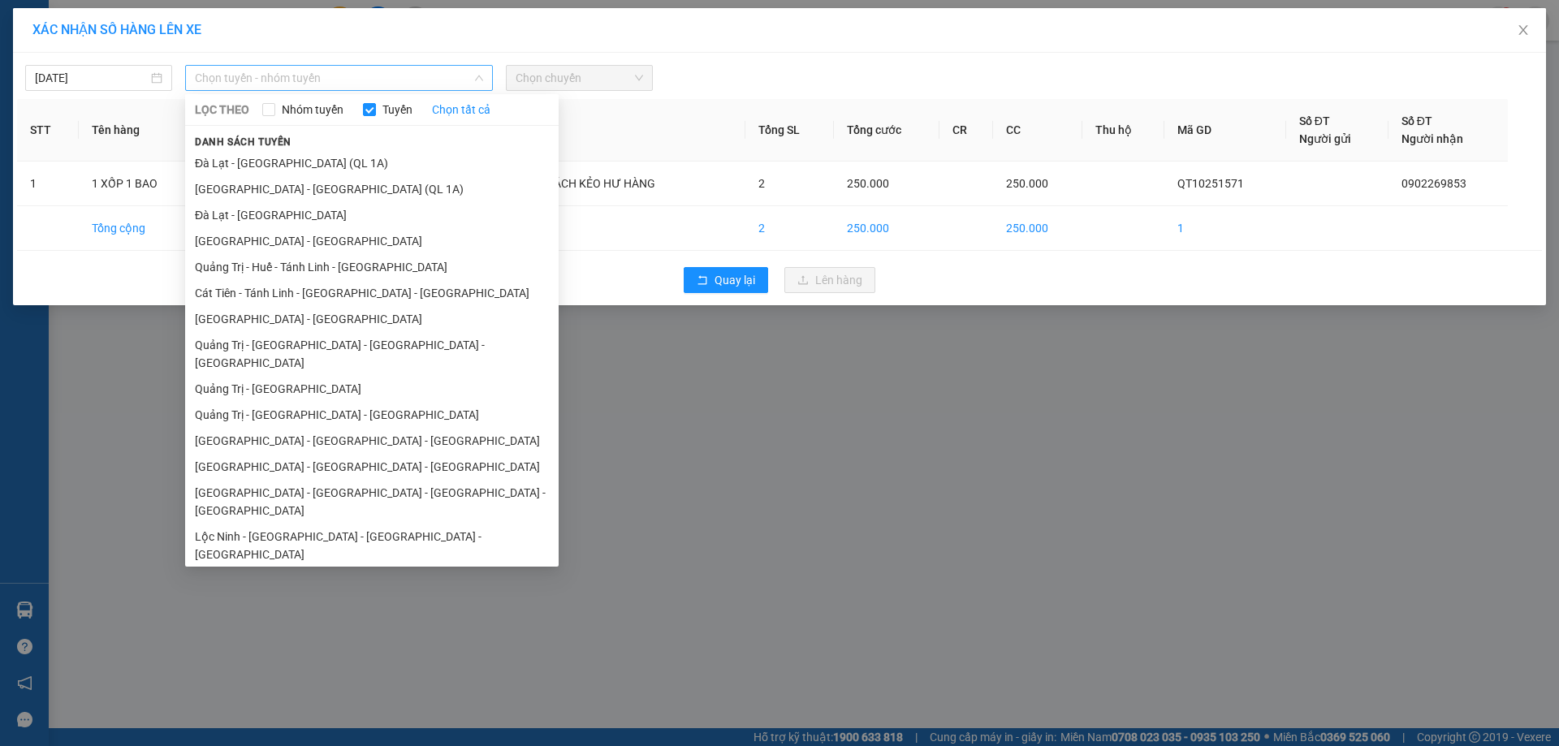
click at [452, 78] on span "Chọn tuyến - nhóm tuyến" at bounding box center [339, 78] width 288 height 24
click at [309, 376] on li "Quảng Trị - Sài Gòn" at bounding box center [371, 389] width 373 height 26
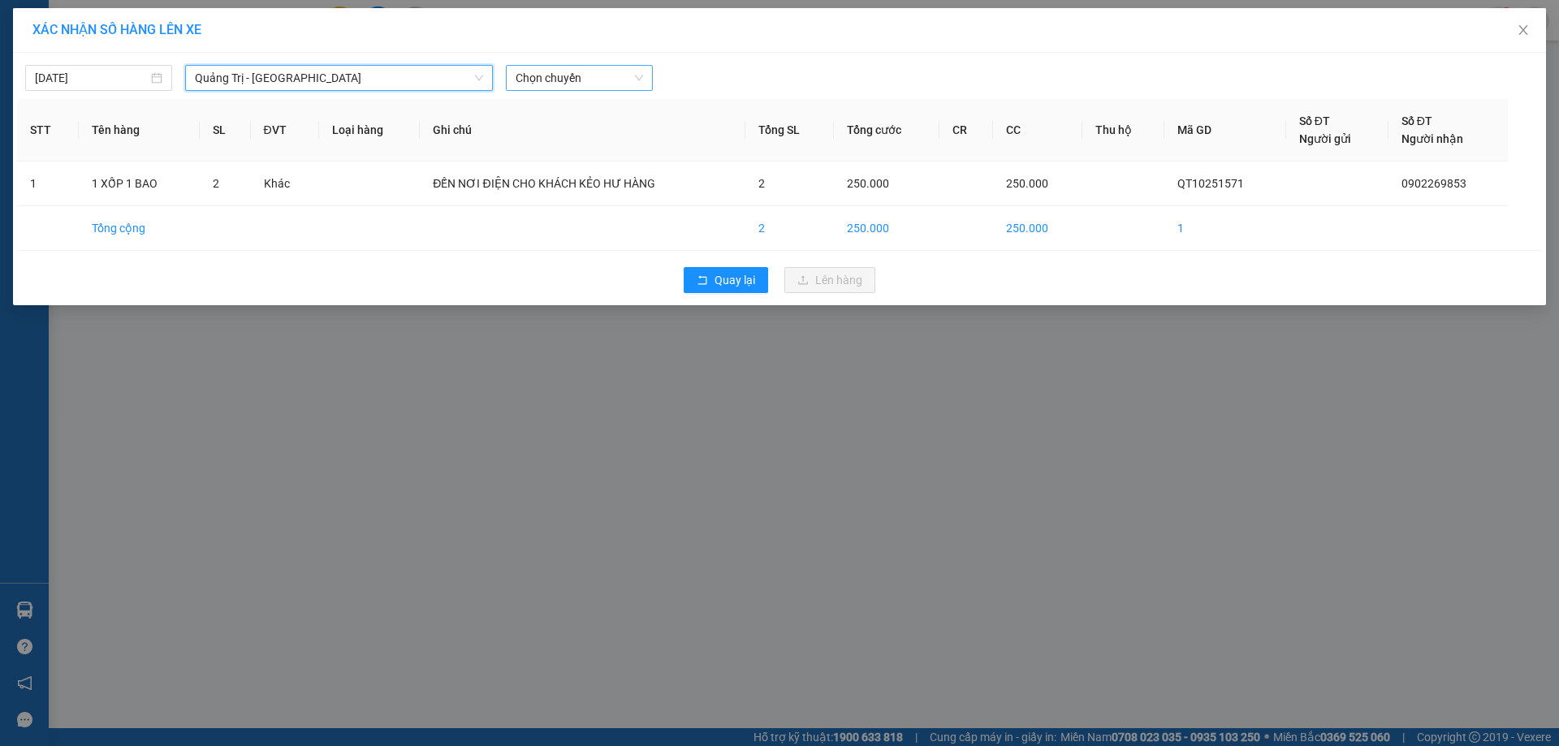
click at [624, 80] on span "Chọn chuyến" at bounding box center [579, 78] width 127 height 24
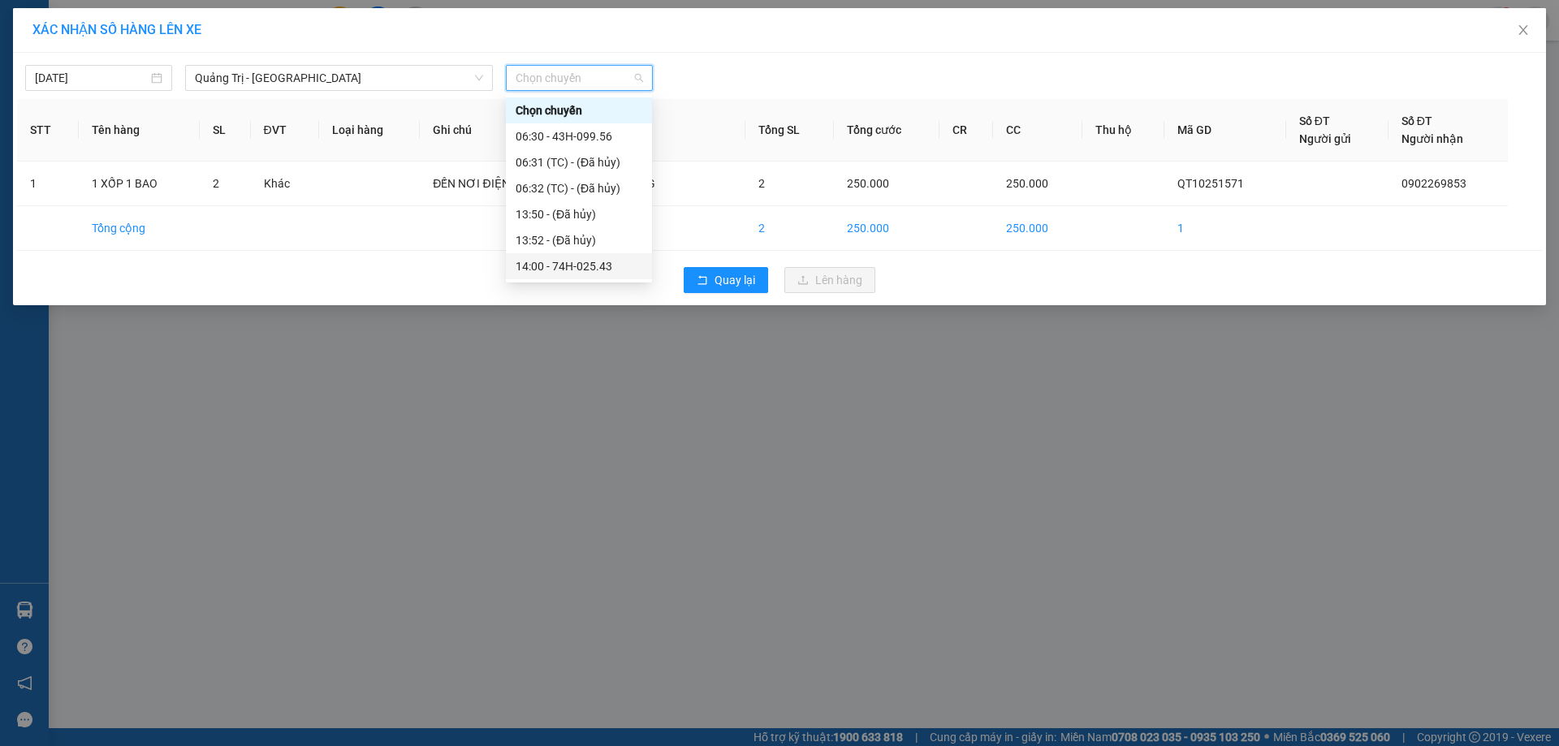
click at [601, 265] on div "14:00 - 74H-025.43" at bounding box center [579, 266] width 127 height 18
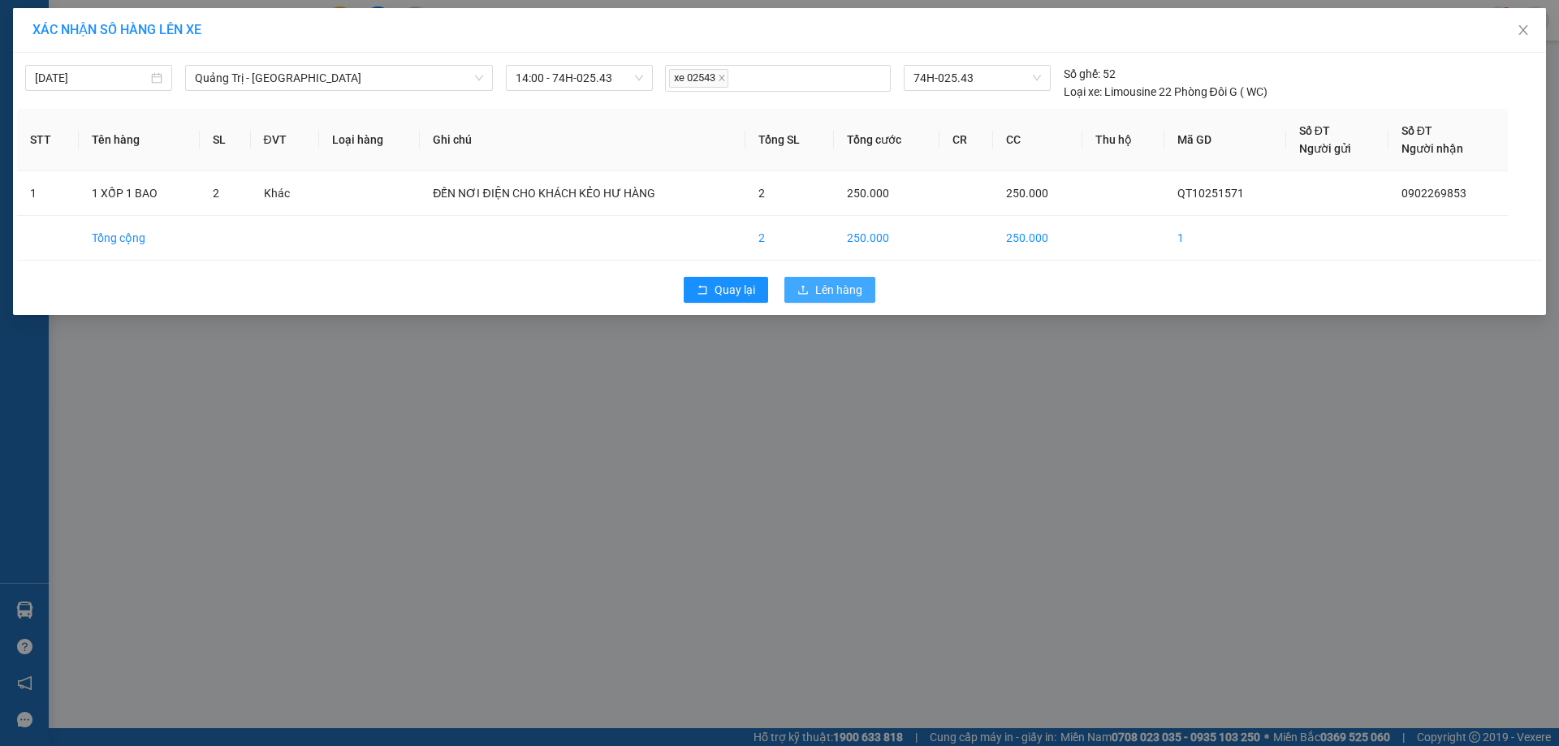
click at [856, 285] on span "Lên hàng" at bounding box center [838, 290] width 47 height 18
